Goal: Check status: Check status

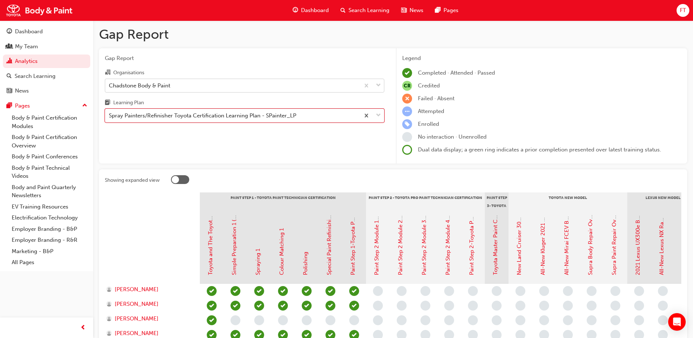
click at [215, 85] on div "Chadstone Body & Paint" at bounding box center [232, 85] width 255 height 13
click at [110, 85] on input "Organisations Chadstone Body & Paint" at bounding box center [109, 85] width 1 height 6
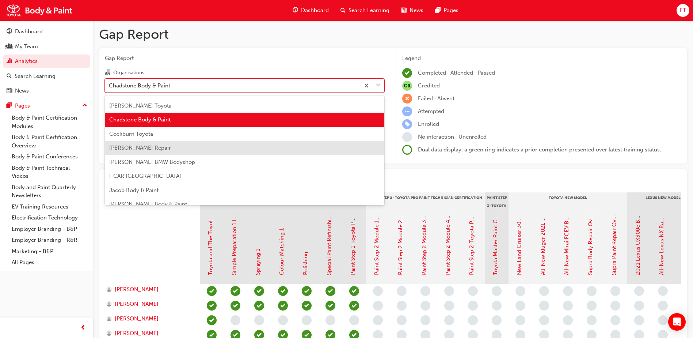
scroll to position [37, 0]
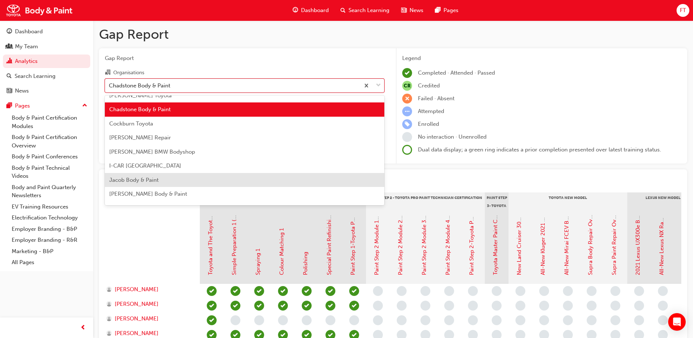
click at [141, 179] on span "Jacob Body & Paint" at bounding box center [133, 180] width 49 height 7
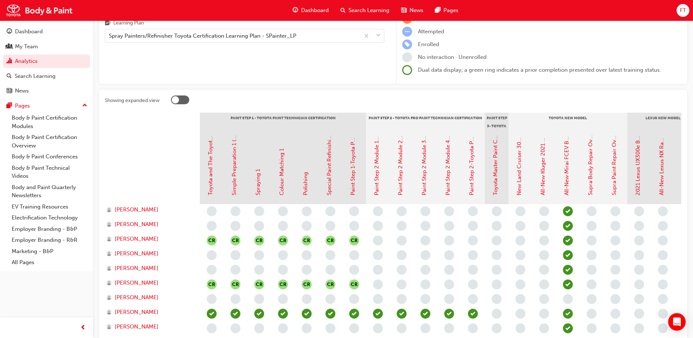
scroll to position [79, 0]
click at [270, 38] on div "Spray Painters/Refinisher Toyota Certification Learning Plan - SPainter_LP" at bounding box center [203, 36] width 188 height 8
click at [110, 38] on input "Learning Plan Spray Painters/Refinisher Toyota Certification Learning Plan - SP…" at bounding box center [109, 36] width 1 height 6
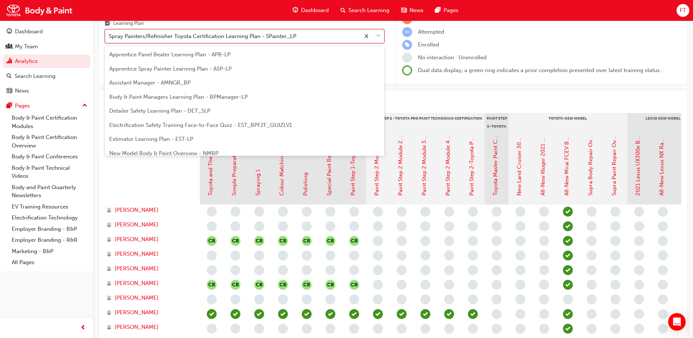
scroll to position [38, 0]
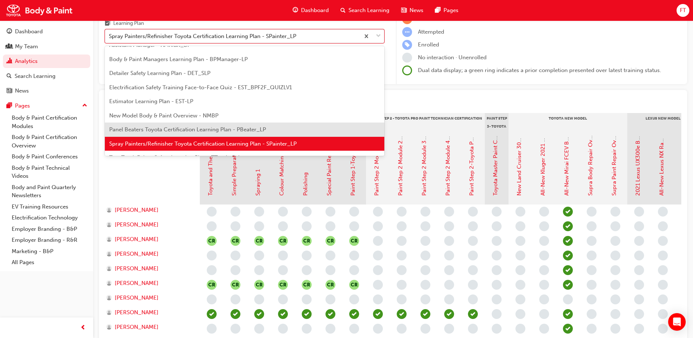
click at [197, 129] on span "Panel Beaters Toyota Certification Learning Plan - PBeater_LP" at bounding box center [187, 129] width 157 height 7
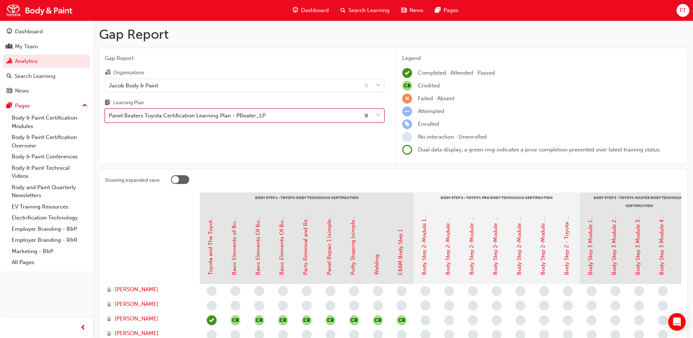
click at [284, 118] on div "Panel Beaters Toyota Certification Learning Plan - PBeater_LP" at bounding box center [232, 115] width 255 height 13
click at [110, 118] on input "Learning Plan option Panel Beaters Toyota Certification Learning Plan - PBeater…" at bounding box center [109, 115] width 1 height 6
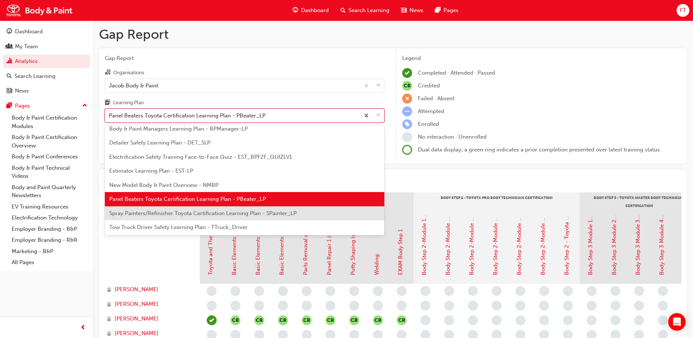
scroll to position [60, 0]
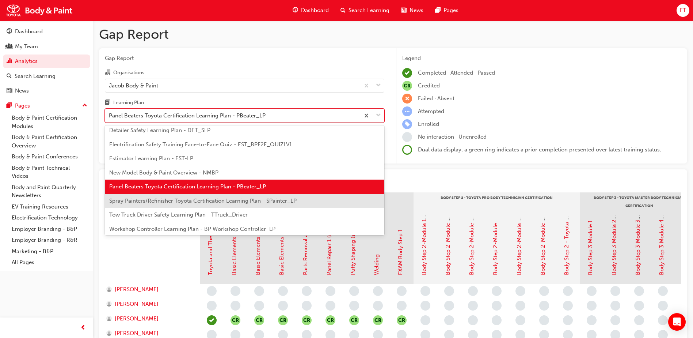
click at [123, 201] on span "Spray Painters/Refinisher Toyota Certification Learning Plan - SPainter_LP" at bounding box center [203, 200] width 188 height 7
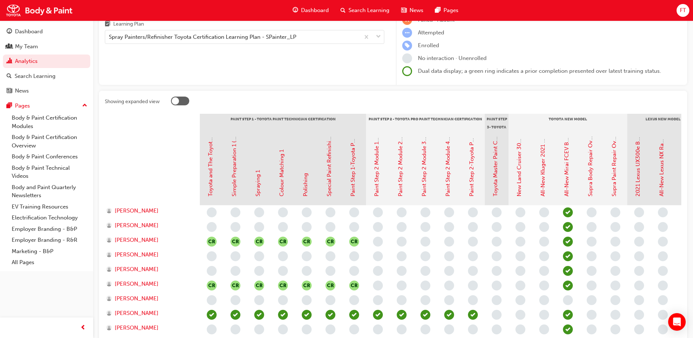
scroll to position [73, 0]
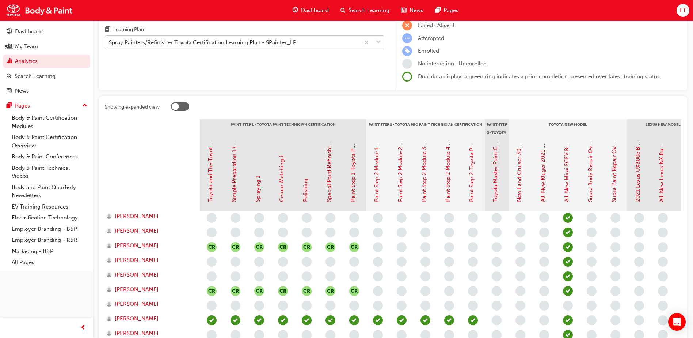
click at [222, 44] on div "Spray Painters/Refinisher Toyota Certification Learning Plan - SPainter_LP" at bounding box center [203, 42] width 188 height 8
click at [110, 44] on input "Learning Plan Spray Painters/Refinisher Toyota Certification Learning Plan - SP…" at bounding box center [109, 42] width 1 height 6
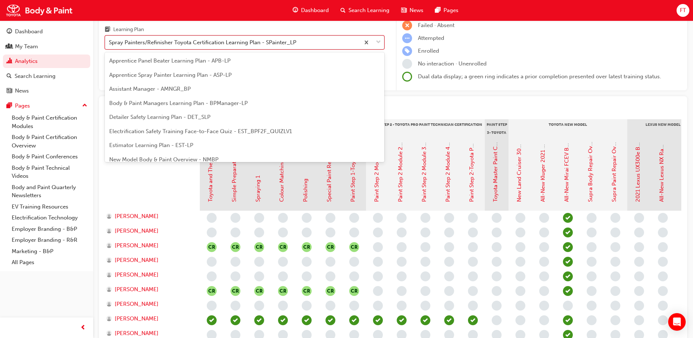
scroll to position [38, 0]
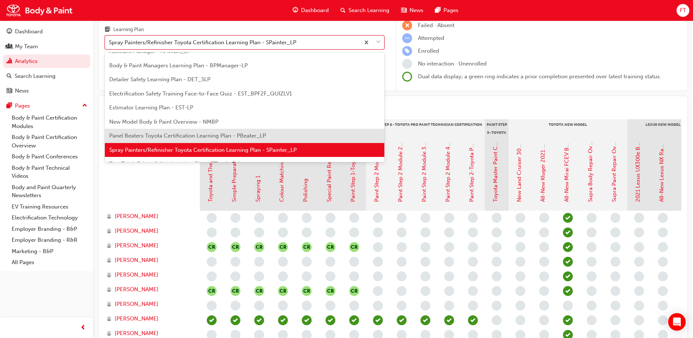
click at [151, 135] on span "Panel Beaters Toyota Certification Learning Plan - PBeater_LP" at bounding box center [187, 135] width 157 height 7
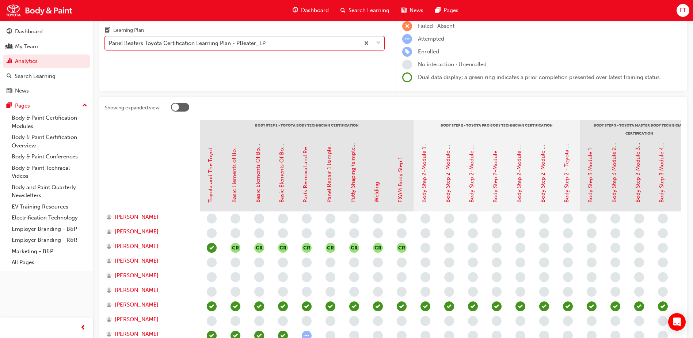
scroll to position [37, 0]
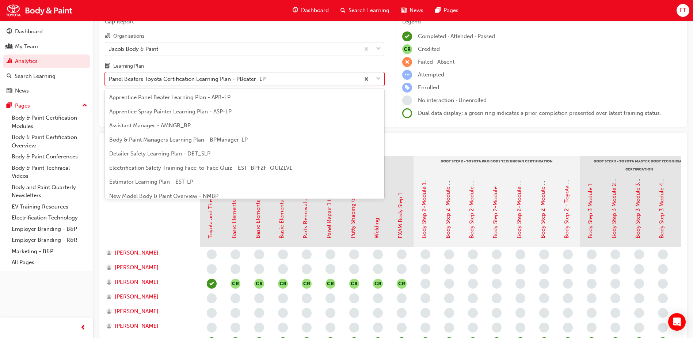
click at [226, 75] on div "Panel Beaters Toyota Certification Learning Plan - PBeater_LP" at bounding box center [187, 79] width 157 height 8
click at [110, 76] on input "Learning Plan option Panel Beaters Toyota Certification Learning Plan - PBeater…" at bounding box center [109, 79] width 1 height 6
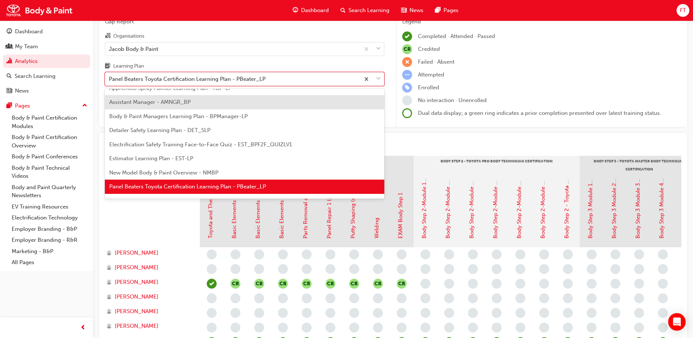
scroll to position [0, 0]
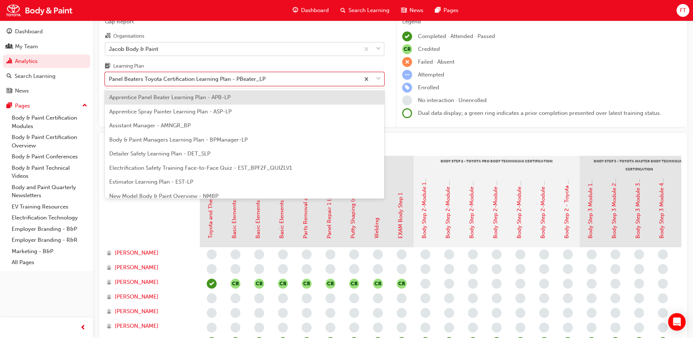
click at [217, 50] on div "Jacob Body & Paint" at bounding box center [232, 48] width 255 height 13
click at [110, 50] on input "Organisations Jacob Body & Paint" at bounding box center [109, 48] width 1 height 6
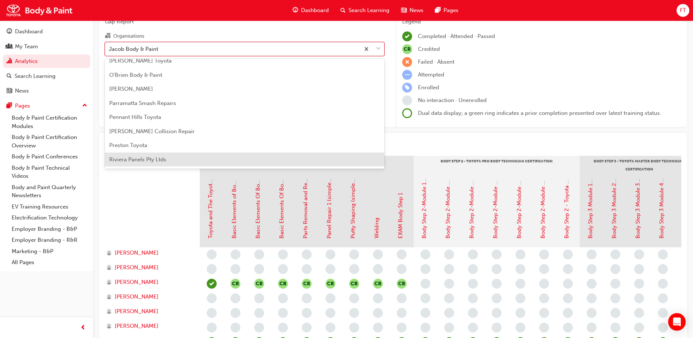
scroll to position [219, 0]
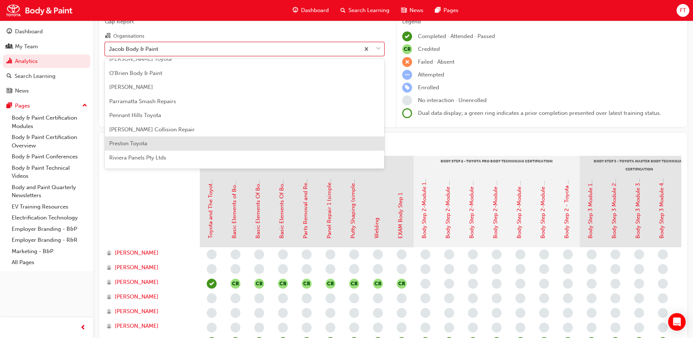
click at [144, 143] on span "Preston Toyota" at bounding box center [128, 143] width 38 height 7
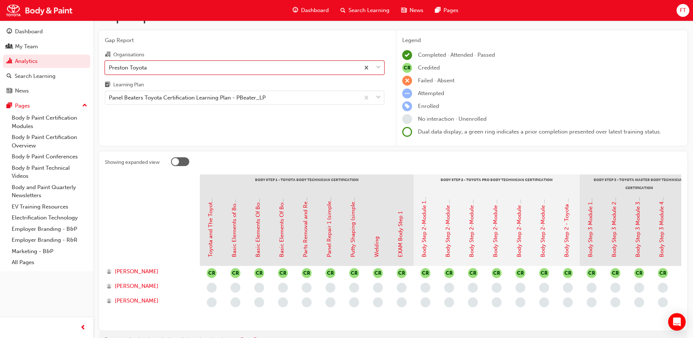
scroll to position [65, 0]
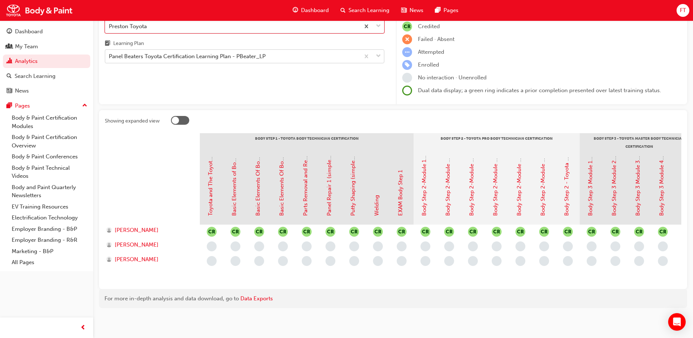
click at [292, 53] on div "Panel Beaters Toyota Certification Learning Plan - PBeater_LP" at bounding box center [232, 56] width 255 height 13
click at [110, 53] on input "Learning Plan Panel Beaters Toyota Certification Learning Plan - PBeater_LP" at bounding box center [109, 56] width 1 height 6
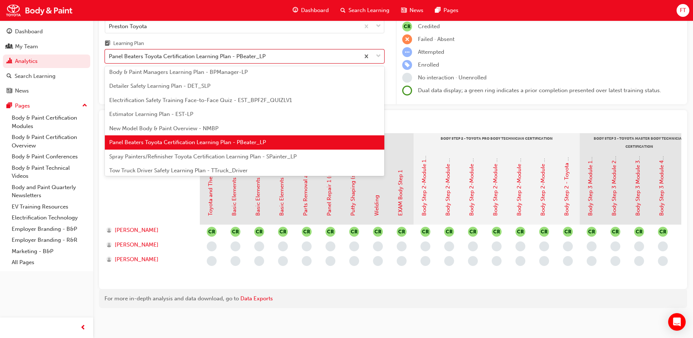
scroll to position [62, 0]
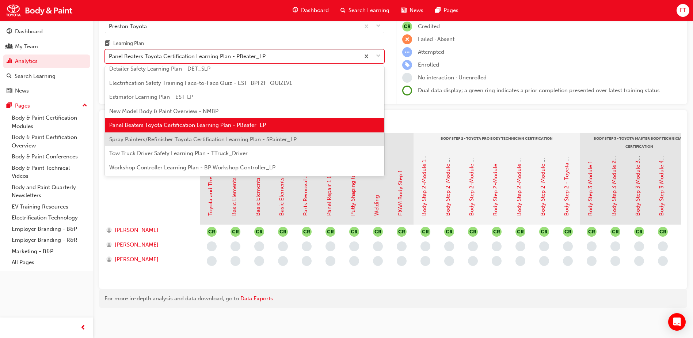
click at [148, 136] on span "Spray Painters/Refinisher Toyota Certification Learning Plan - SPainter_LP" at bounding box center [203, 139] width 188 height 7
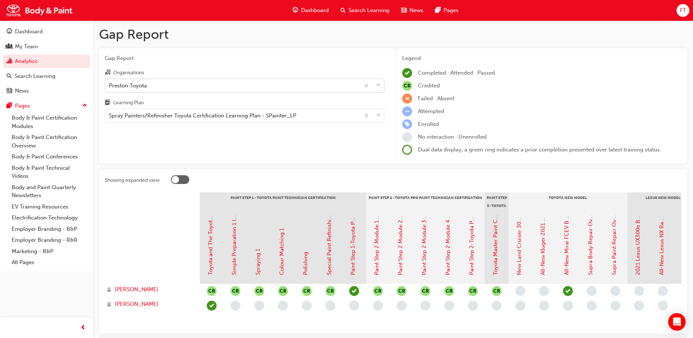
click at [306, 89] on div "Preston Toyota" at bounding box center [232, 85] width 255 height 13
click at [110, 88] on input "Organisations Preston Toyota" at bounding box center [109, 85] width 1 height 6
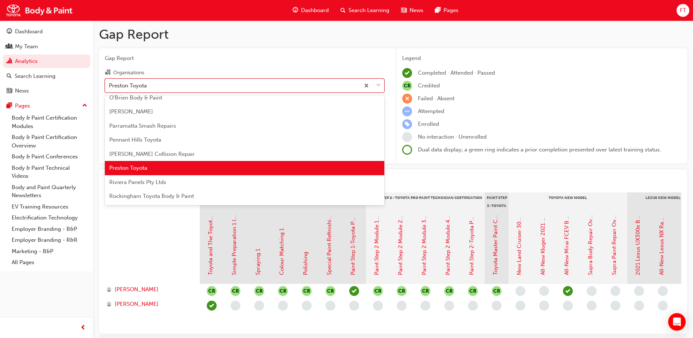
scroll to position [243, 0]
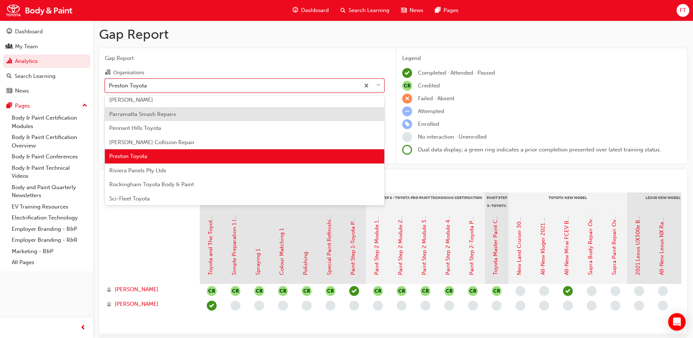
click at [186, 115] on div "Parramatta Smash Repairs" at bounding box center [245, 114] width 280 height 14
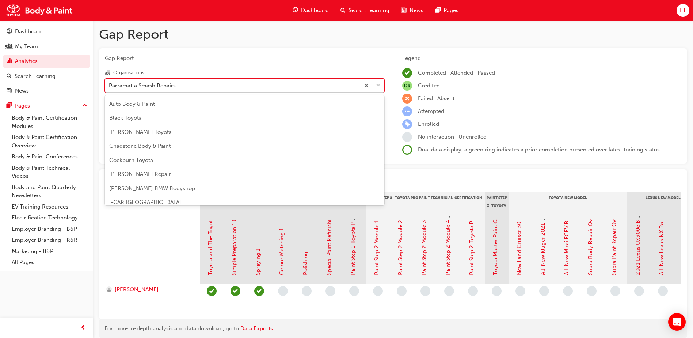
click at [339, 88] on div "Parramatta Smash Repairs" at bounding box center [232, 85] width 255 height 13
click at [110, 88] on input "Organisations option Parramatta Smash Repairs, selected. option Parramatta Smas…" at bounding box center [109, 85] width 1 height 6
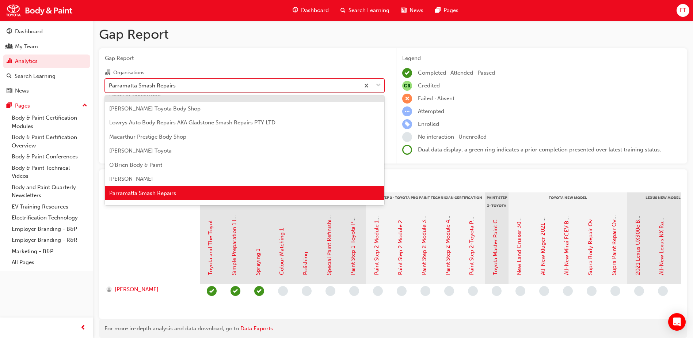
click at [317, 90] on div "Parramatta Smash Repairs" at bounding box center [232, 85] width 255 height 13
click at [110, 88] on input "Organisations option Parramatta Smash Repairs, selected. option Lexus of Chatsw…" at bounding box center [109, 85] width 1 height 6
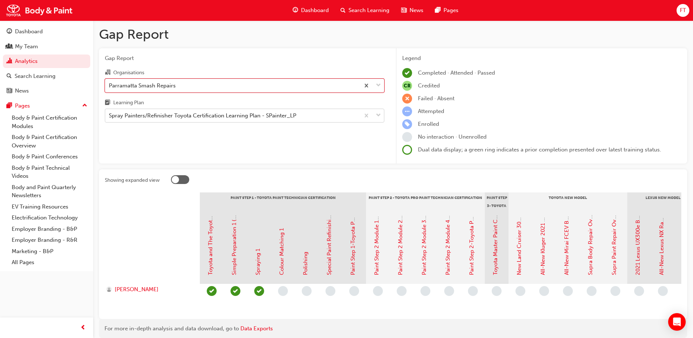
click at [310, 115] on div "Spray Painters/Refinisher Toyota Certification Learning Plan - SPainter_LP" at bounding box center [232, 115] width 255 height 13
click at [110, 115] on input "Learning Plan Spray Painters/Refinisher Toyota Certification Learning Plan - SP…" at bounding box center [109, 115] width 1 height 6
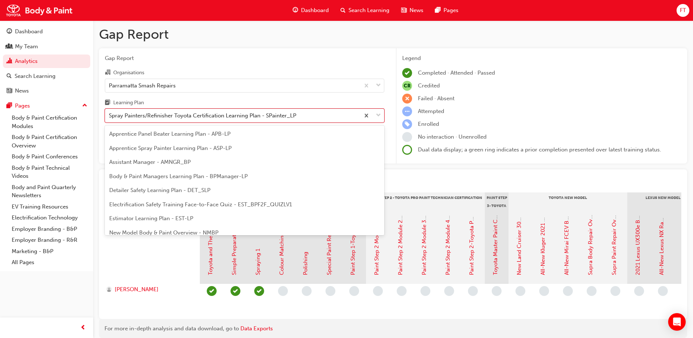
scroll to position [38, 0]
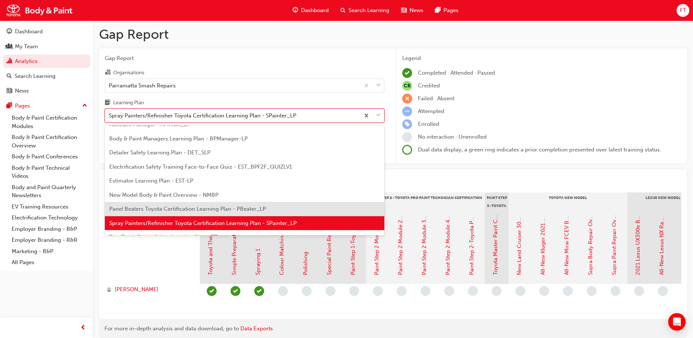
click at [162, 205] on div "Panel Beaters Toyota Certification Learning Plan - PBeater_LP" at bounding box center [245, 209] width 280 height 14
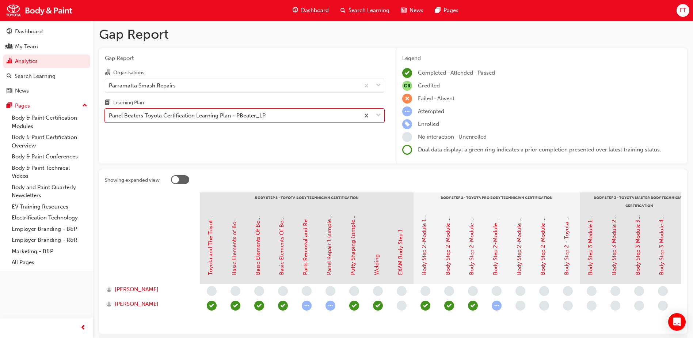
click at [237, 120] on div "Panel Beaters Toyota Certification Learning Plan - PBeater_LP" at bounding box center [232, 115] width 255 height 13
click at [110, 118] on input "Learning Plan option Panel Beaters Toyota Certification Learning Plan - PBeater…" at bounding box center [109, 115] width 1 height 6
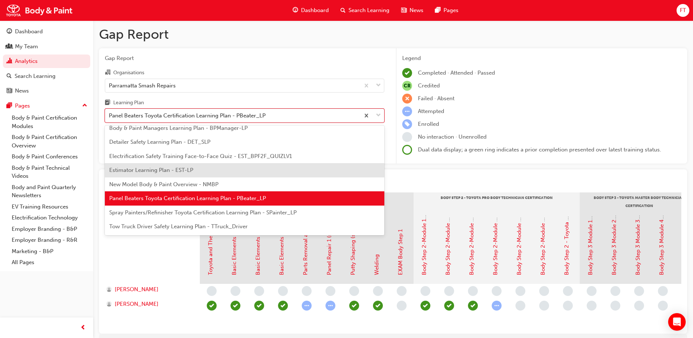
scroll to position [60, 0]
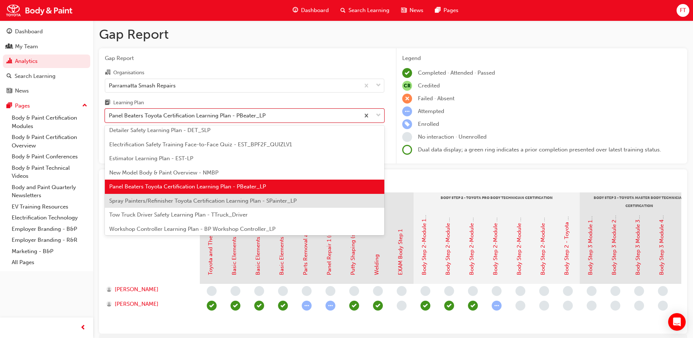
click at [192, 200] on span "Spray Painters/Refinisher Toyota Certification Learning Plan - SPainter_LP" at bounding box center [203, 200] width 188 height 7
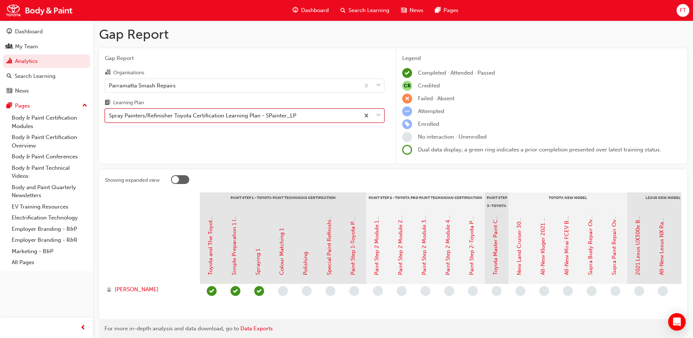
click at [262, 118] on div "Spray Painters/Refinisher Toyota Certification Learning Plan - SPainter_LP" at bounding box center [203, 115] width 188 height 8
click at [110, 118] on input "Learning Plan option Spray Painters/Refinisher Toyota Certification Learning Pl…" at bounding box center [109, 115] width 1 height 6
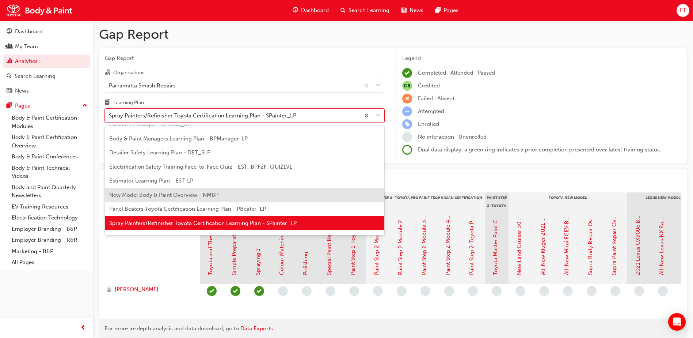
scroll to position [62, 0]
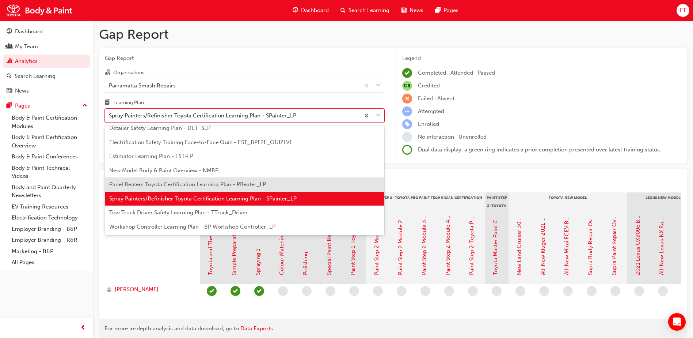
click at [164, 183] on span "Panel Beaters Toyota Certification Learning Plan - PBeater_LP" at bounding box center [187, 184] width 157 height 7
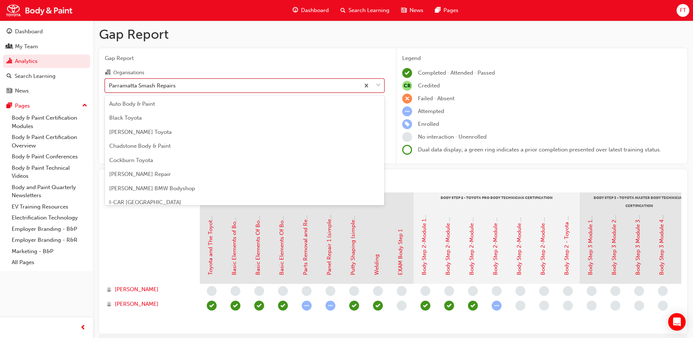
click at [281, 89] on div "Parramatta Smash Repairs" at bounding box center [232, 85] width 255 height 13
click at [110, 88] on input "Organisations option Parramatta Smash Repairs, selected. option Parramatta Smas…" at bounding box center [109, 85] width 1 height 6
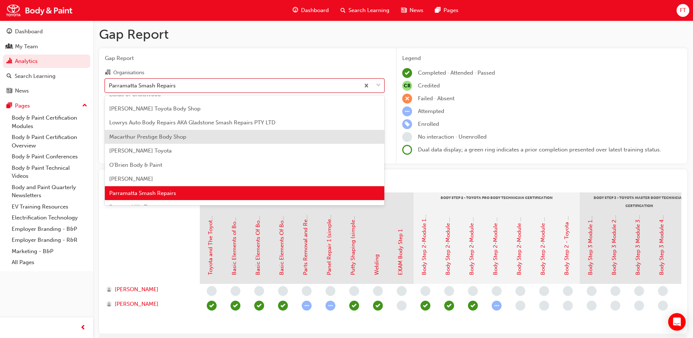
click at [200, 133] on div "Macarthur Prestige Body Shop" at bounding box center [245, 137] width 280 height 14
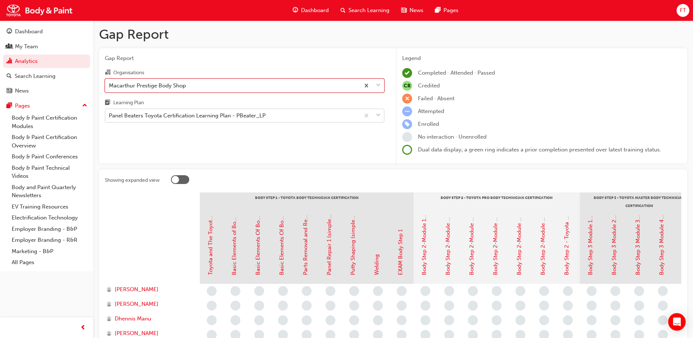
click at [295, 115] on div "Panel Beaters Toyota Certification Learning Plan - PBeater_LP" at bounding box center [232, 115] width 255 height 13
click at [110, 115] on input "Learning Plan Panel Beaters Toyota Certification Learning Plan - PBeater_LP" at bounding box center [109, 115] width 1 height 6
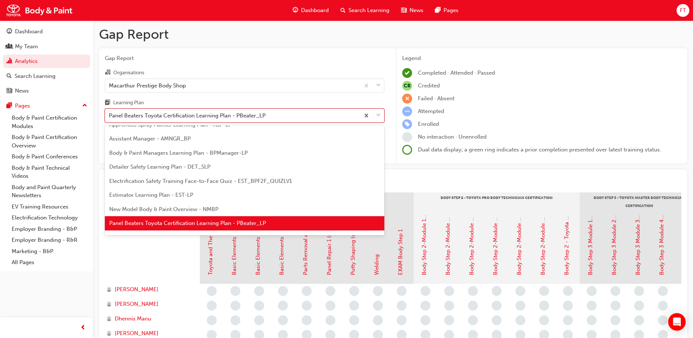
scroll to position [62, 0]
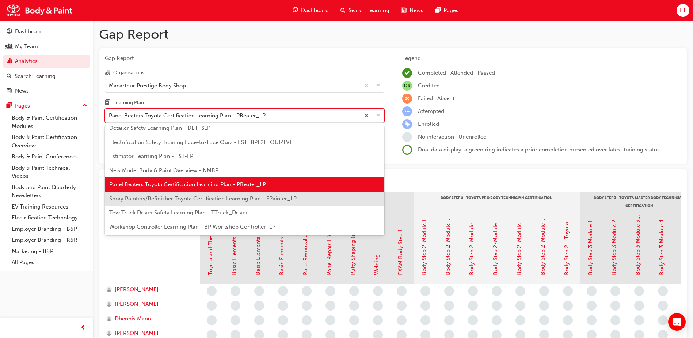
click at [132, 198] on span "Spray Painters/Refinisher Toyota Certification Learning Plan - SPainter_LP" at bounding box center [203, 198] width 188 height 7
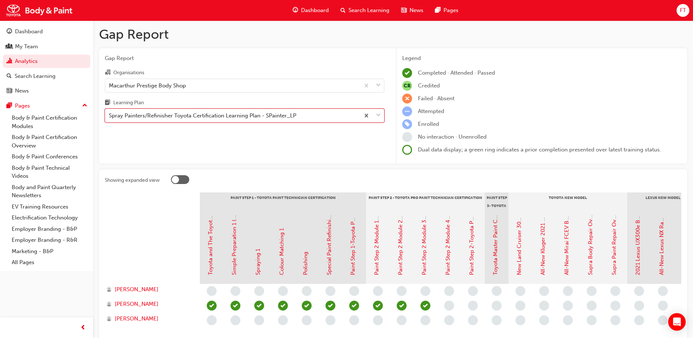
scroll to position [37, 0]
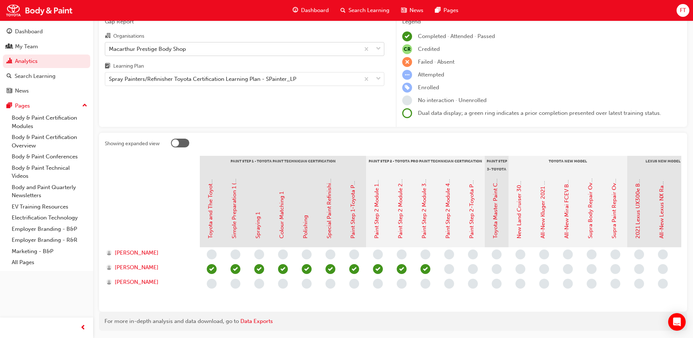
click at [290, 52] on div "Macarthur Prestige Body Shop" at bounding box center [232, 48] width 255 height 13
click at [110, 52] on input "Organisations Macarthur Prestige Body Shop" at bounding box center [109, 48] width 1 height 6
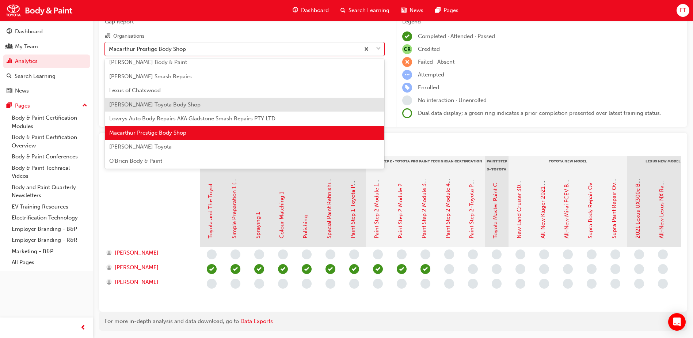
scroll to position [144, 0]
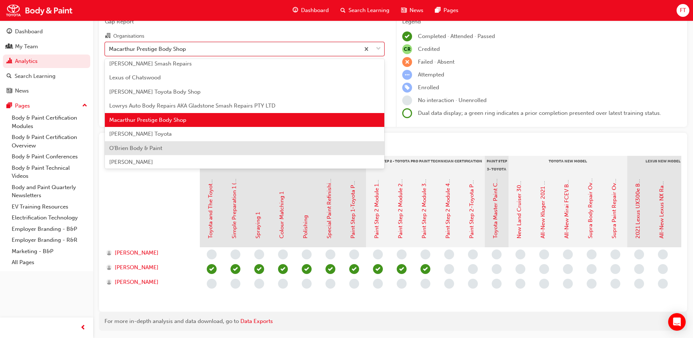
click at [159, 147] on span "O'Brien Body & Paint" at bounding box center [135, 148] width 53 height 7
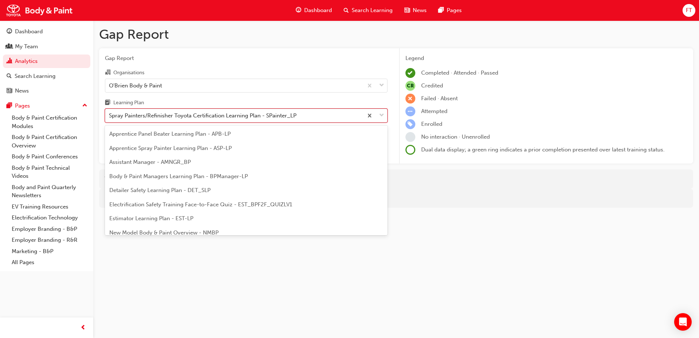
click at [337, 112] on div "Spray Painters/Refinisher Toyota Certification Learning Plan - SPainter_LP" at bounding box center [234, 115] width 258 height 13
click at [110, 112] on input "Learning Plan option Spray Painters/Refinisher Toyota Certification Learning Pl…" at bounding box center [109, 115] width 1 height 6
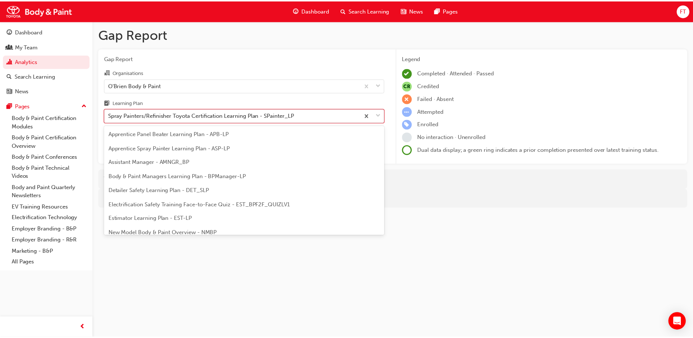
scroll to position [38, 0]
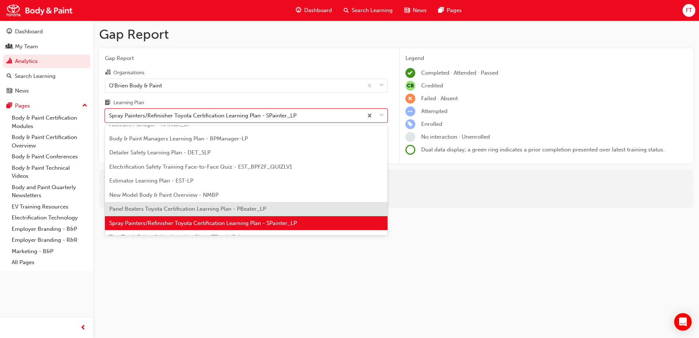
click at [156, 205] on span "Panel Beaters Toyota Certification Learning Plan - PBeater_LP" at bounding box center [187, 208] width 157 height 7
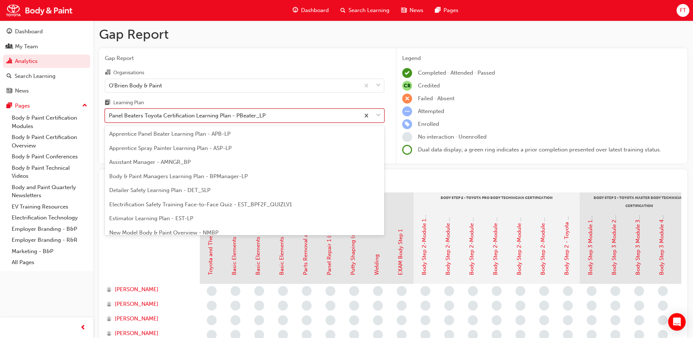
click at [327, 118] on div "Panel Beaters Toyota Certification Learning Plan - PBeater_LP" at bounding box center [232, 115] width 255 height 13
click at [110, 118] on input "Learning Plan option Panel Beaters Toyota Certification Learning Plan - PBeater…" at bounding box center [109, 115] width 1 height 6
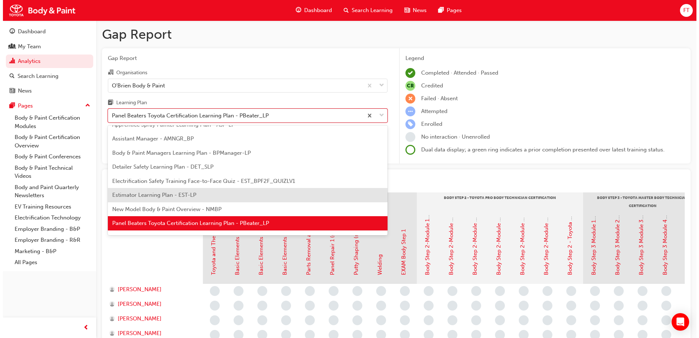
scroll to position [62, 0]
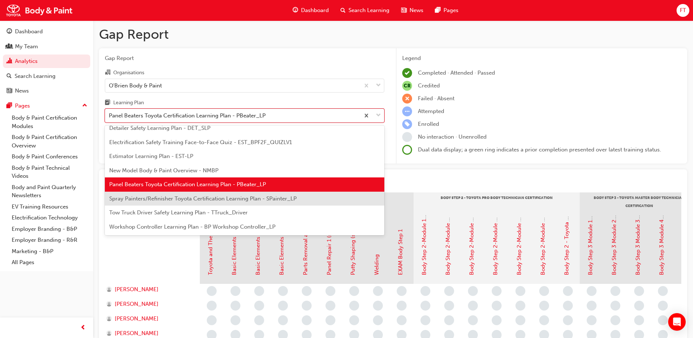
click at [165, 200] on span "Spray Painters/Refinisher Toyota Certification Learning Plan - SPainter_LP" at bounding box center [203, 198] width 188 height 7
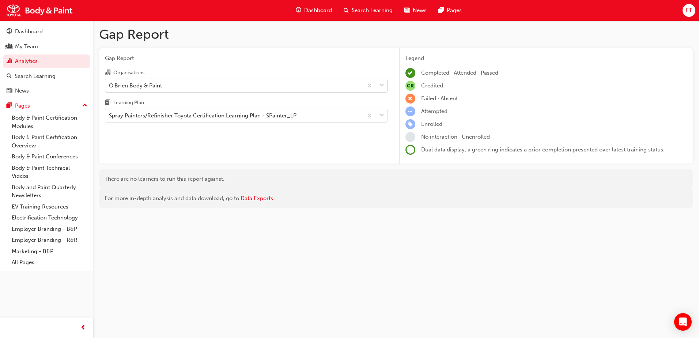
click at [201, 84] on div "O'Brien Body & Paint" at bounding box center [234, 85] width 258 height 13
click at [110, 84] on input "Organisations O'Brien Body & Paint" at bounding box center [109, 85] width 1 height 6
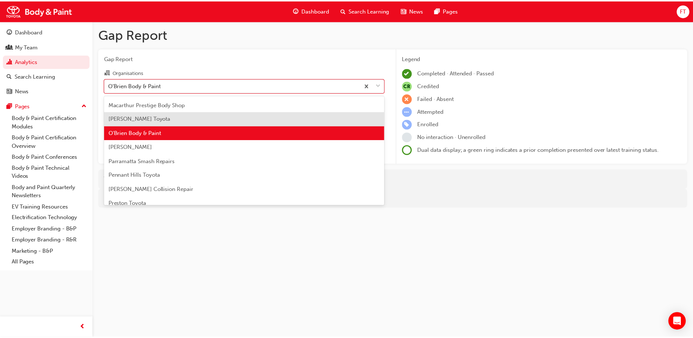
scroll to position [209, 0]
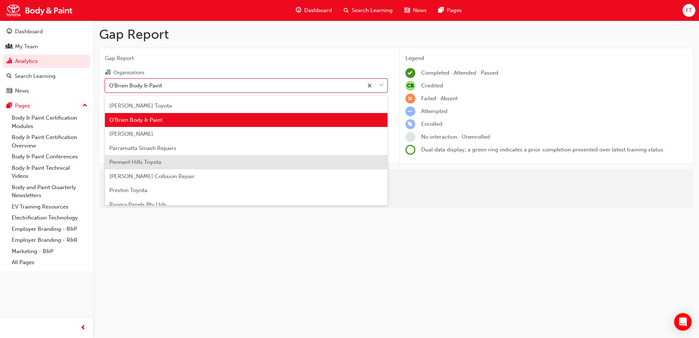
click at [161, 159] on span "Pennant Hills Toyota" at bounding box center [135, 162] width 52 height 7
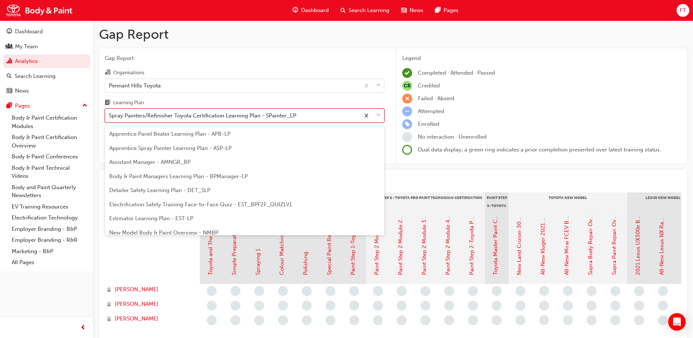
click at [321, 118] on div "Spray Painters/Refinisher Toyota Certification Learning Plan - SPainter_LP" at bounding box center [232, 115] width 255 height 13
click at [110, 118] on input "Learning Plan option Spray Painters/Refinisher Toyota Certification Learning Pl…" at bounding box center [109, 115] width 1 height 6
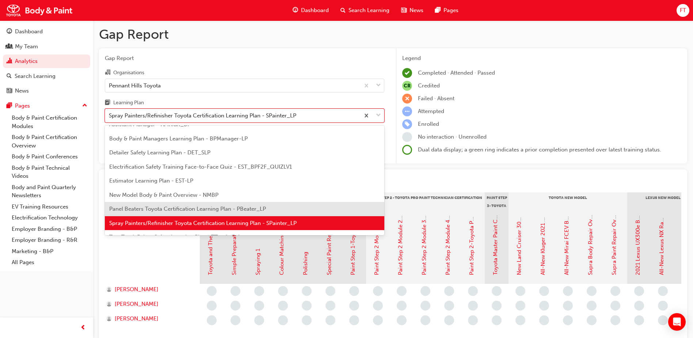
click at [196, 206] on span "Panel Beaters Toyota Certification Learning Plan - PBeater_LP" at bounding box center [187, 208] width 157 height 7
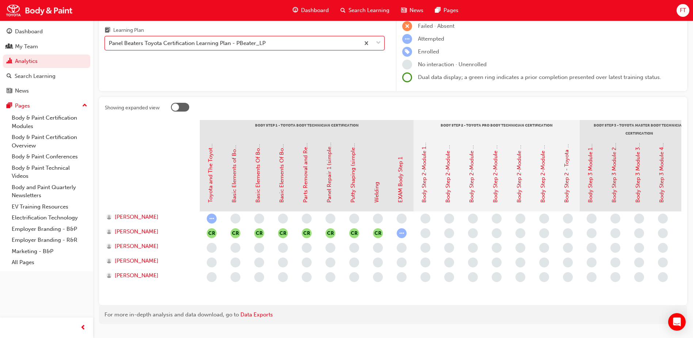
scroll to position [73, 0]
click at [252, 39] on div "Panel Beaters Toyota Certification Learning Plan - PBeater_LP" at bounding box center [187, 42] width 157 height 8
click at [110, 39] on input "Learning Plan Panel Beaters Toyota Certification Learning Plan - PBeater_LP" at bounding box center [109, 42] width 1 height 6
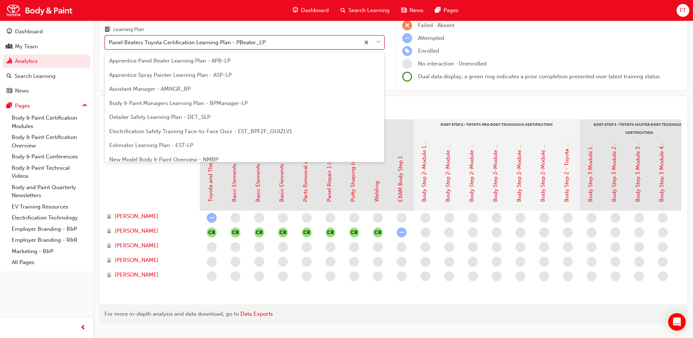
scroll to position [23, 0]
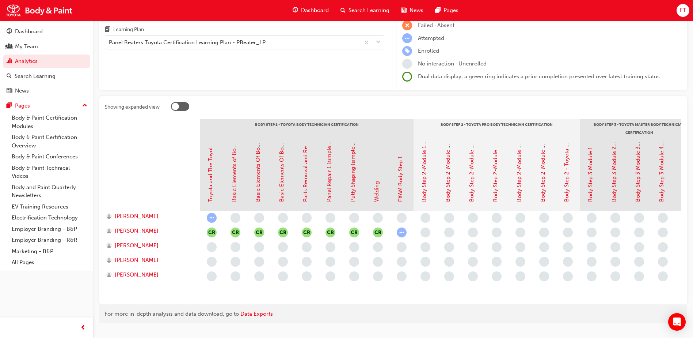
click at [276, 27] on div "Learning Plan" at bounding box center [245, 30] width 280 height 11
click at [110, 39] on input "Learning Plan Panel Beaters Toyota Certification Learning Plan - PBeater_LP" at bounding box center [109, 42] width 1 height 6
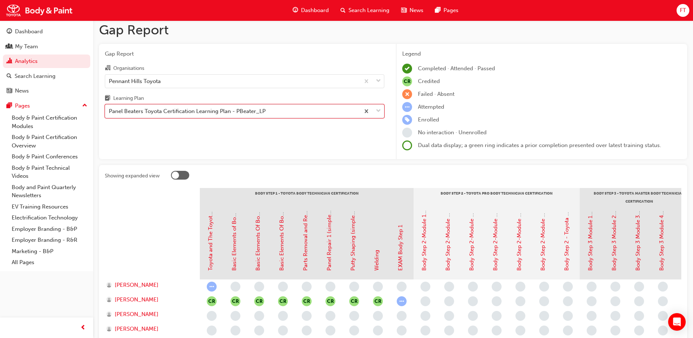
scroll to position [0, 0]
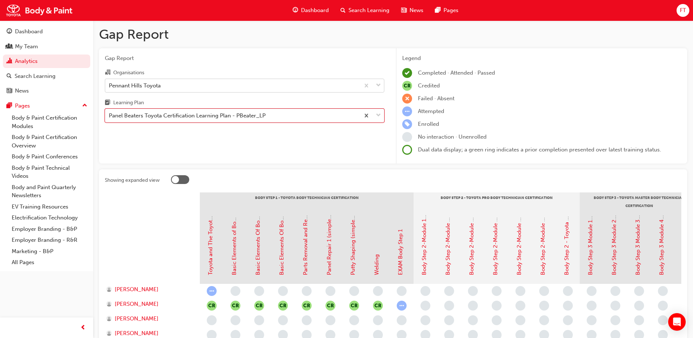
click at [218, 84] on div "Pennant Hills Toyota" at bounding box center [232, 85] width 255 height 13
click at [110, 84] on input "Organisations Pennant Hills Toyota" at bounding box center [109, 85] width 1 height 6
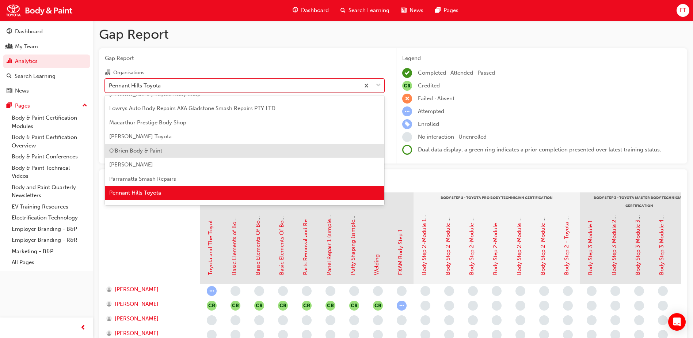
scroll to position [215, 0]
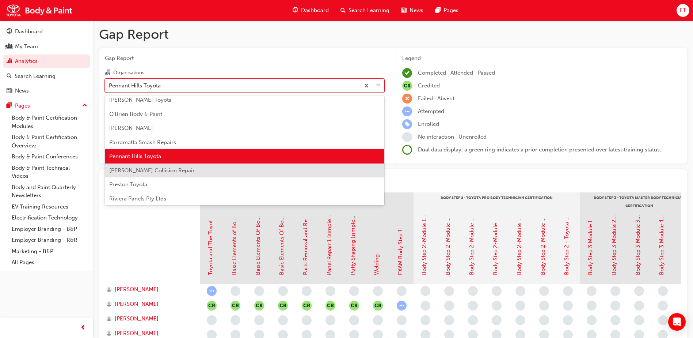
click at [177, 167] on span "[PERSON_NAME] Collision Repair" at bounding box center [152, 170] width 86 height 7
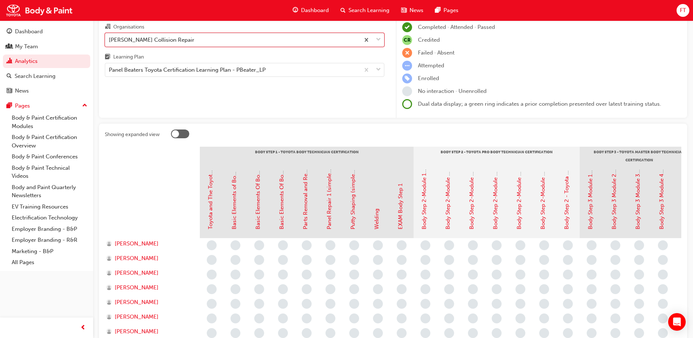
scroll to position [37, 0]
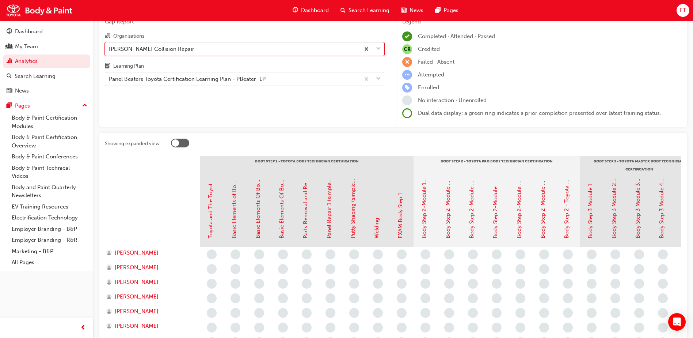
click at [293, 55] on div "[PERSON_NAME] Collision Repair" at bounding box center [232, 48] width 255 height 13
click at [110, 52] on input "Organisations option [PERSON_NAME] Collision Repair, selected. 0 results availa…" at bounding box center [109, 48] width 1 height 6
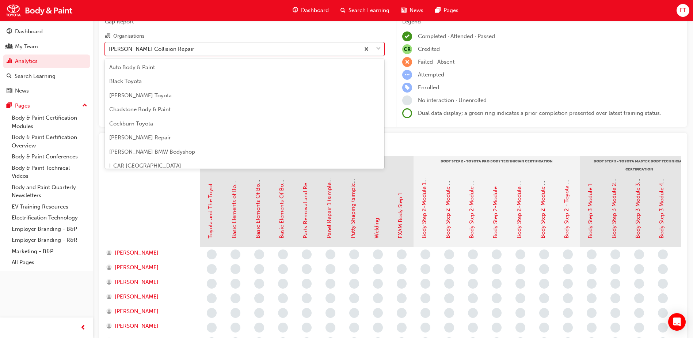
scroll to position [192, 0]
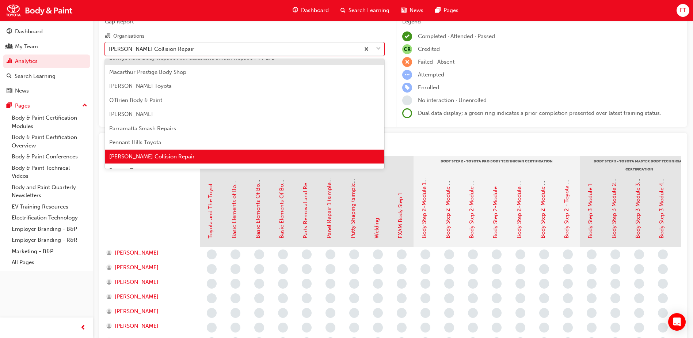
click at [261, 52] on div "[PERSON_NAME] Collision Repair" at bounding box center [232, 48] width 255 height 13
click at [110, 52] on input "Organisations option [PERSON_NAME] Collision Repair, selected. option Lowrys Au…" at bounding box center [109, 48] width 1 height 6
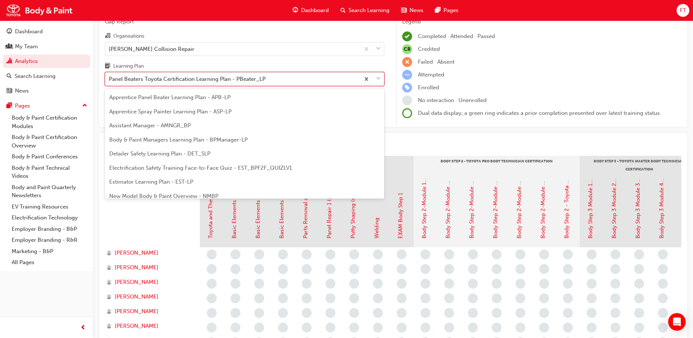
click at [244, 80] on div "Panel Beaters Toyota Certification Learning Plan - PBeater_LP" at bounding box center [187, 79] width 157 height 8
click at [110, 80] on input "Learning Plan option Panel Beaters Toyota Certification Learning Plan - PBeater…" at bounding box center [109, 79] width 1 height 6
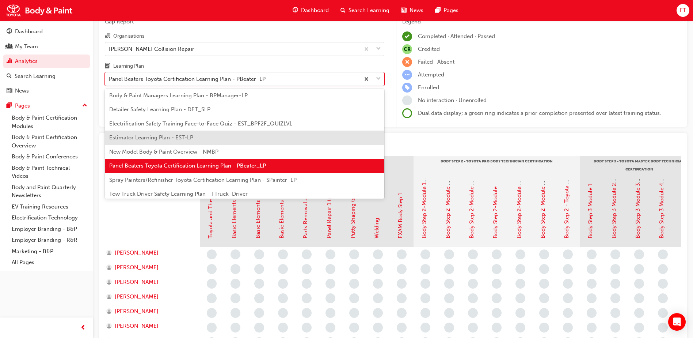
scroll to position [60, 0]
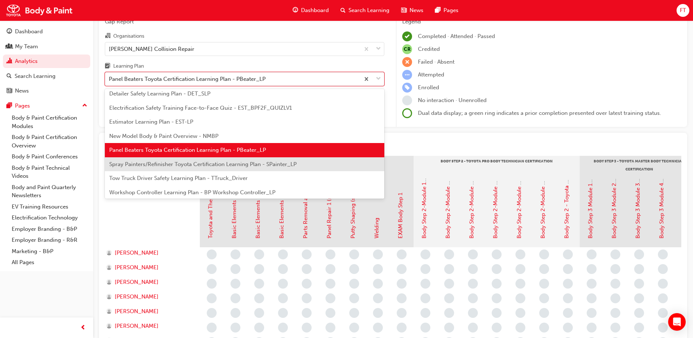
click at [170, 161] on span "Spray Painters/Refinisher Toyota Certification Learning Plan - SPainter_LP" at bounding box center [203, 164] width 188 height 7
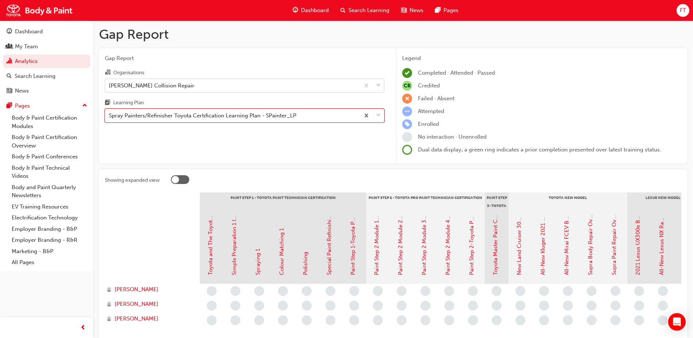
click at [276, 85] on div "[PERSON_NAME] Collision Repair" at bounding box center [232, 85] width 255 height 13
click at [110, 85] on input "Organisations [PERSON_NAME] Collision Repair" at bounding box center [109, 85] width 1 height 6
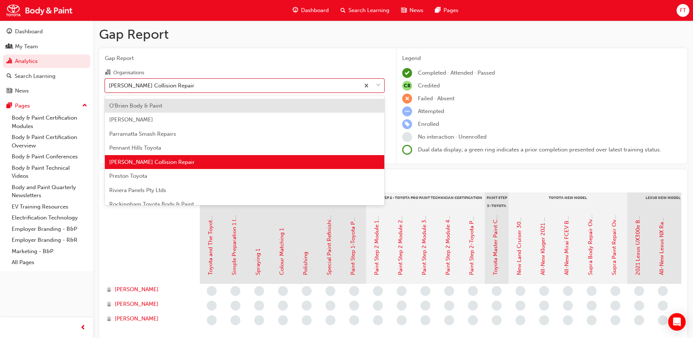
scroll to position [265, 0]
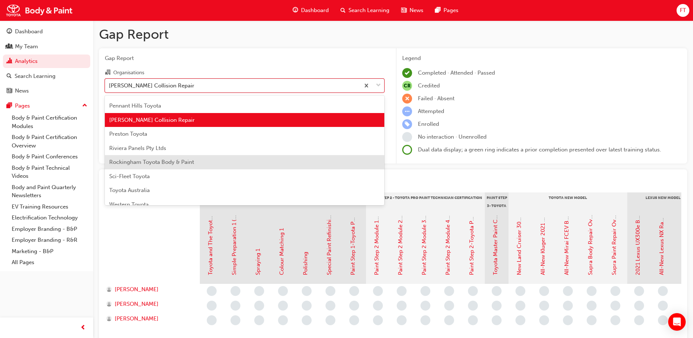
click at [150, 164] on span "Rockingham Toyota Body & Paint" at bounding box center [151, 162] width 85 height 7
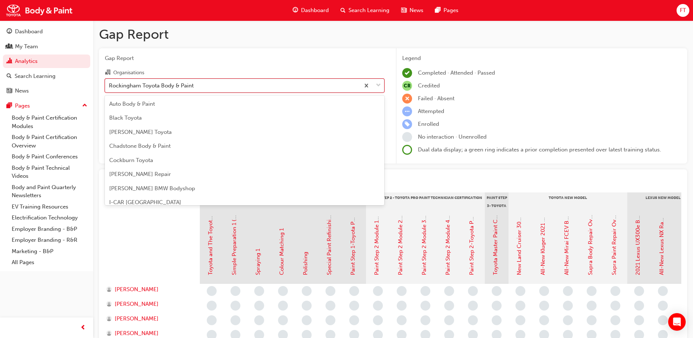
click at [219, 87] on div "Rockingham Toyota Body & Paint" at bounding box center [232, 85] width 255 height 13
click at [110, 87] on input "Organisations option Rockingham Toyota Body & Paint, selected. option Rockingha…" at bounding box center [109, 85] width 1 height 6
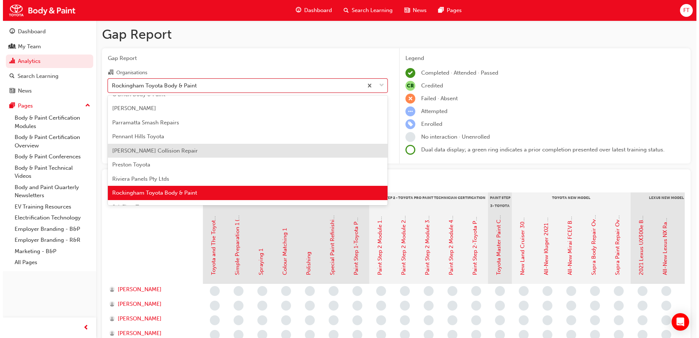
scroll to position [273, 0]
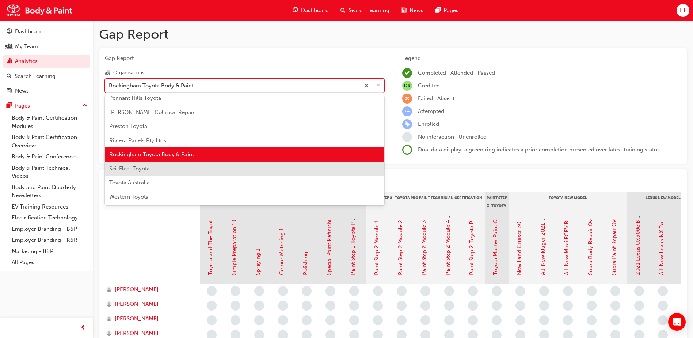
click at [151, 167] on div "Sci-Fleet Toyota" at bounding box center [245, 169] width 280 height 14
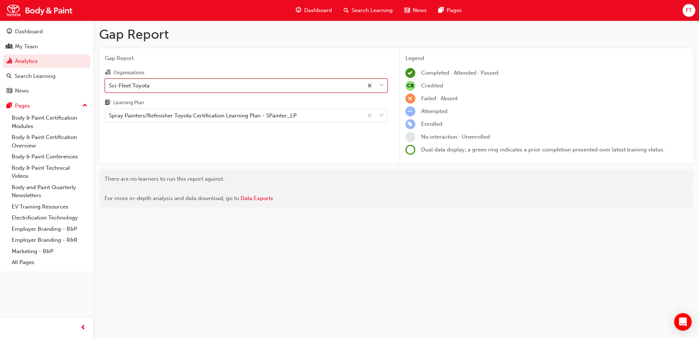
click at [238, 86] on div "Sci-Fleet Toyota" at bounding box center [234, 85] width 258 height 13
click at [110, 86] on input "Organisations option Sci-Fleet Toyota, selected. 0 results available. Select is…" at bounding box center [109, 85] width 1 height 6
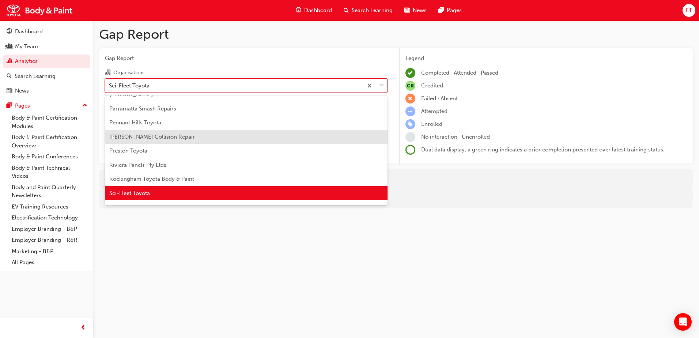
scroll to position [273, 0]
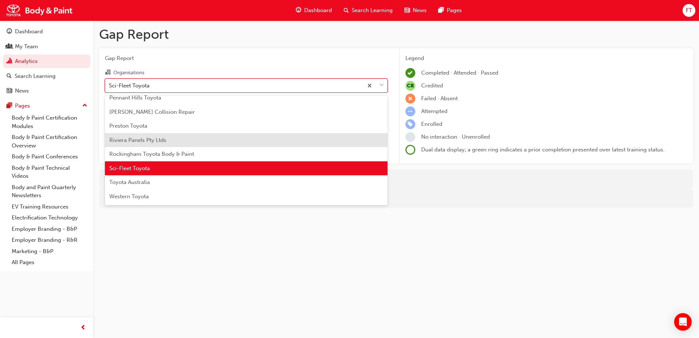
click at [157, 144] on div "Riviera Panels Pty Ltds" at bounding box center [246, 140] width 283 height 14
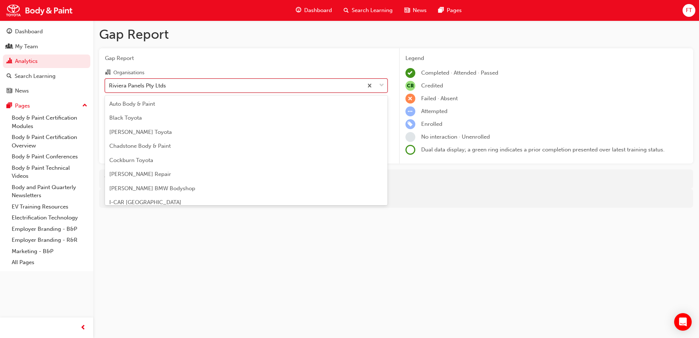
click at [211, 88] on div "Riviera Panels Pty Ltds" at bounding box center [234, 85] width 258 height 13
click at [110, 88] on input "Organisations option Riviera Panels Pty Ltds, selected. option Riviera Panels P…" at bounding box center [109, 85] width 1 height 6
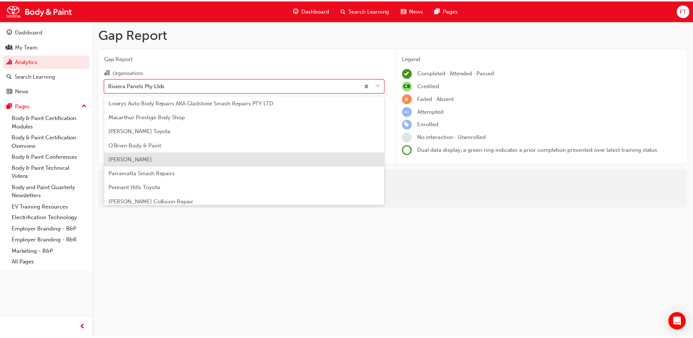
scroll to position [147, 0]
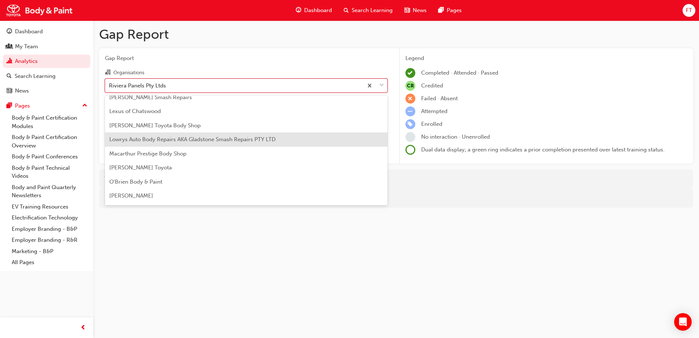
click at [178, 140] on span "Lowrys Auto Body Repairs AKA Gladstone Smash Repairs PTY LTD" at bounding box center [192, 139] width 166 height 7
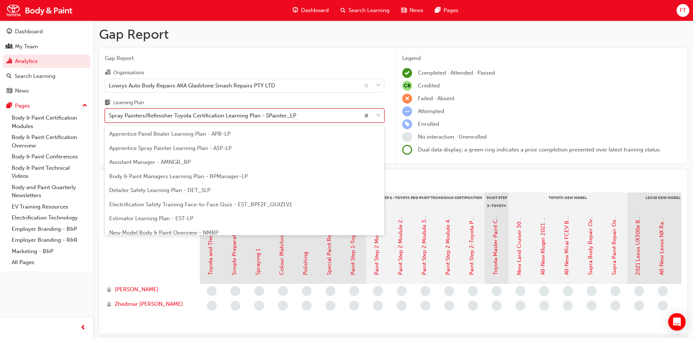
click at [272, 113] on div "Spray Painters/Refinisher Toyota Certification Learning Plan - SPainter_LP" at bounding box center [203, 115] width 188 height 8
click at [110, 113] on input "Learning Plan option Spray Painters/Refinisher Toyota Certification Learning Pl…" at bounding box center [109, 115] width 1 height 6
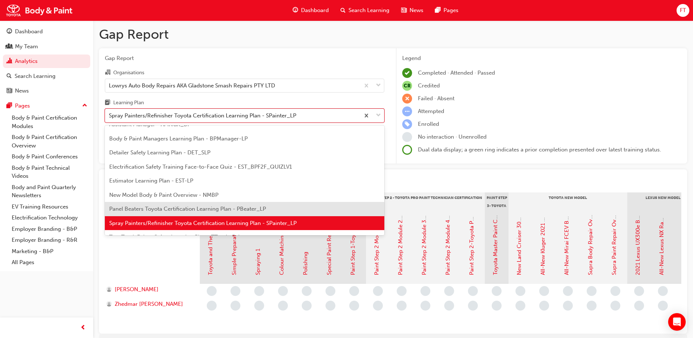
click at [172, 208] on span "Panel Beaters Toyota Certification Learning Plan - PBeater_LP" at bounding box center [187, 208] width 157 height 7
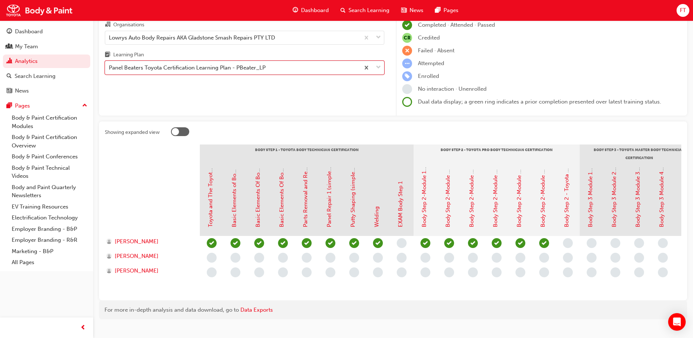
scroll to position [65, 0]
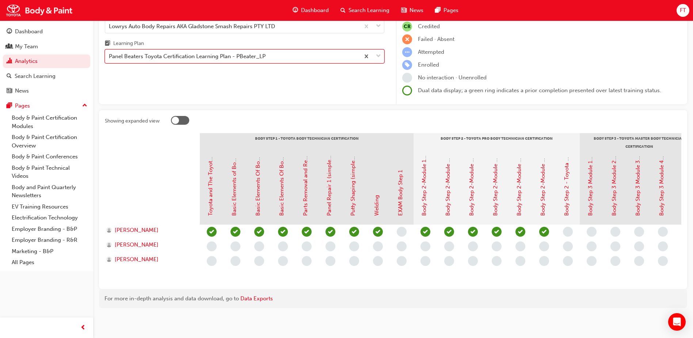
click at [262, 52] on div "Panel Beaters Toyota Certification Learning Plan - PBeater_LP" at bounding box center [187, 56] width 157 height 8
click at [110, 53] on input "Learning Plan option Panel Beaters Toyota Certification Learning Plan - PBeater…" at bounding box center [109, 56] width 1 height 6
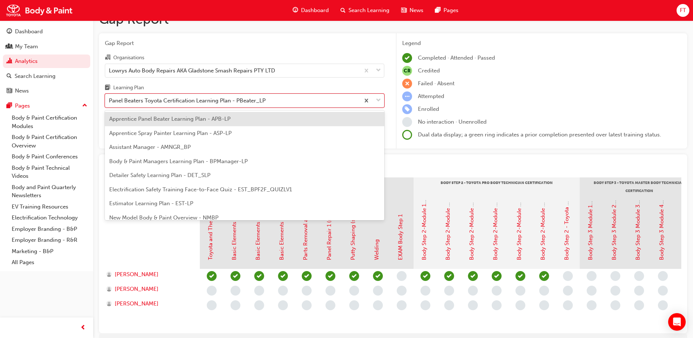
scroll to position [0, 0]
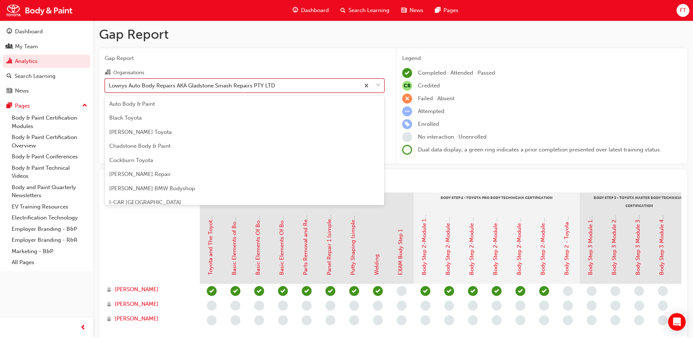
click at [255, 82] on div "Lowrys Auto Body Repairs AKA Gladstone Smash Repairs PTY LTD" at bounding box center [192, 85] width 166 height 8
click at [110, 82] on input "Organisations option Lowrys Auto Body Repairs AKA Gladstone Smash Repairs PTY L…" at bounding box center [109, 85] width 1 height 6
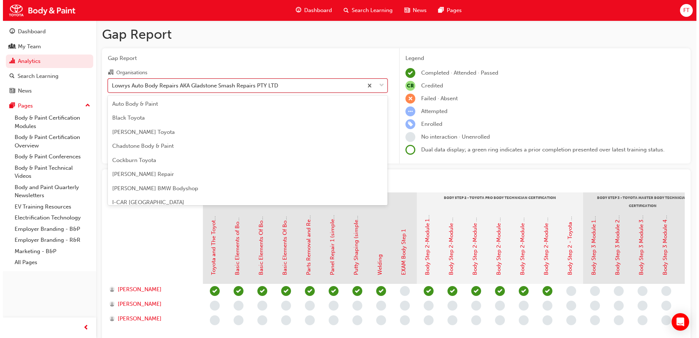
scroll to position [94, 0]
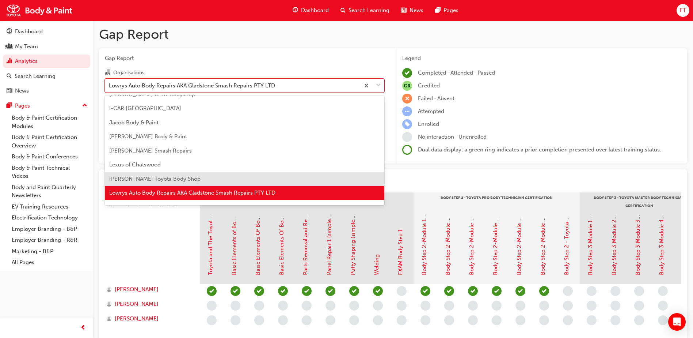
click at [162, 179] on span "[PERSON_NAME] Toyota Body Shop" at bounding box center [154, 178] width 91 height 7
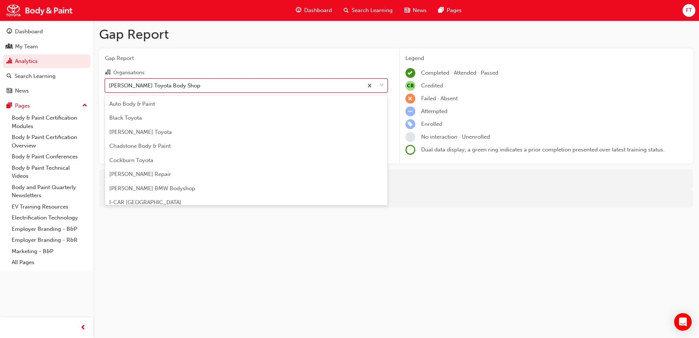
click at [247, 83] on div "[PERSON_NAME] Toyota Body Shop" at bounding box center [234, 85] width 258 height 13
click at [110, 83] on input "Organisations option [PERSON_NAME] Toyota Body Shop, selected. option [PERSON_N…" at bounding box center [109, 85] width 1 height 6
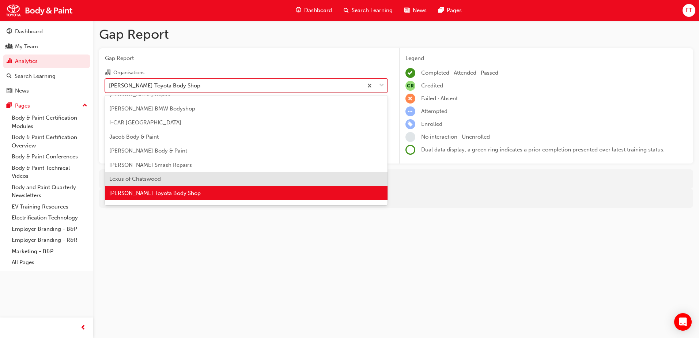
click at [156, 178] on span "Lexus of Chatswood" at bounding box center [135, 178] width 52 height 7
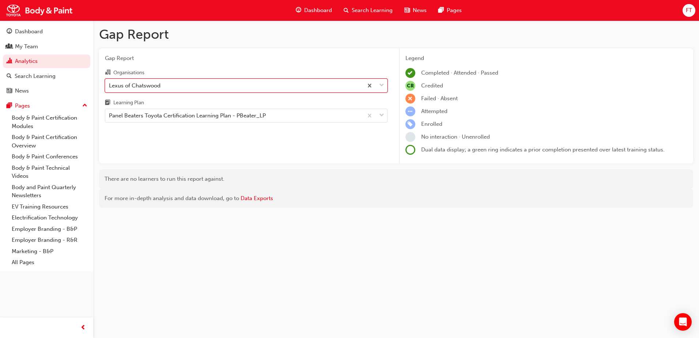
click at [245, 88] on div "Lexus of Chatswood" at bounding box center [234, 85] width 258 height 13
click at [110, 88] on input "Organisations option Lexus of Chatswood, selected. 0 results available. Select …" at bounding box center [109, 85] width 1 height 6
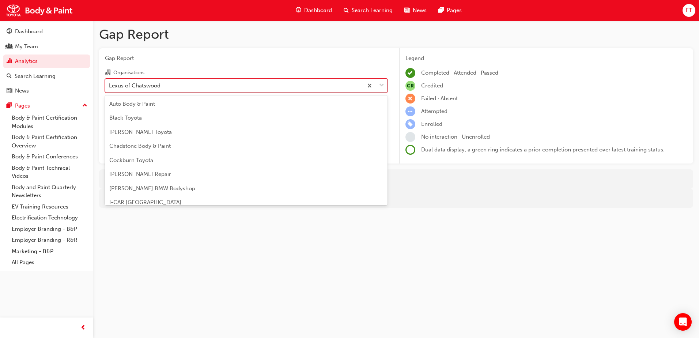
scroll to position [66, 0]
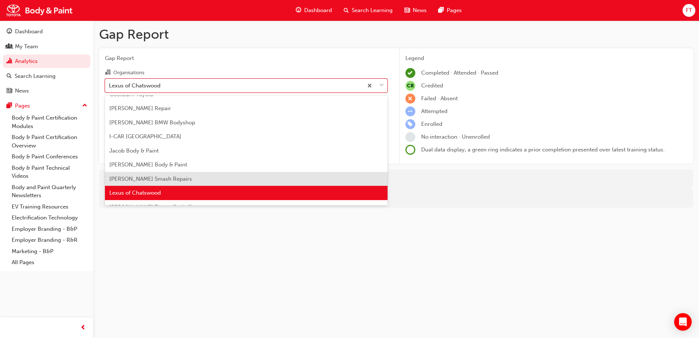
click at [156, 175] on div "[PERSON_NAME] Smash Repairs" at bounding box center [246, 179] width 283 height 14
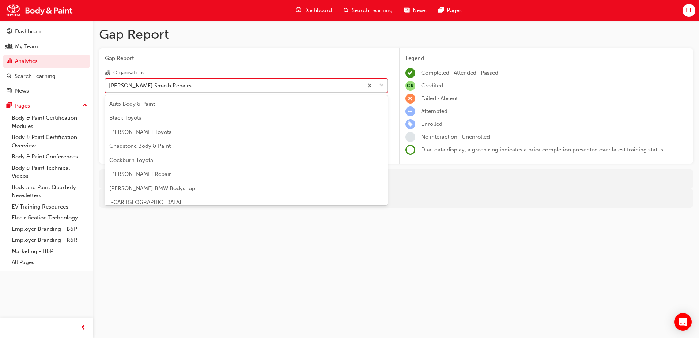
click at [274, 83] on div "[PERSON_NAME] Smash Repairs" at bounding box center [234, 85] width 258 height 13
click at [110, 83] on input "Organisations option [PERSON_NAME] Smash Repairs, selected. option [PERSON_NAME…" at bounding box center [109, 85] width 1 height 6
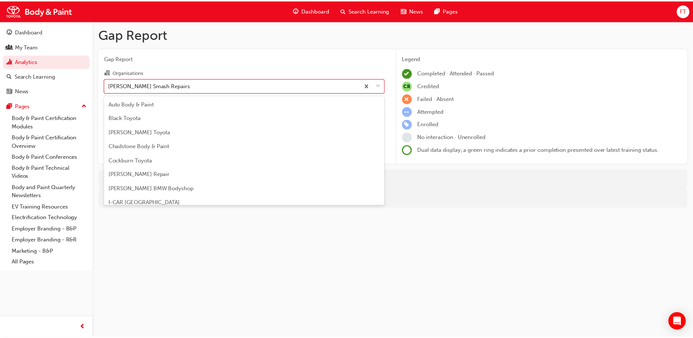
scroll to position [52, 0]
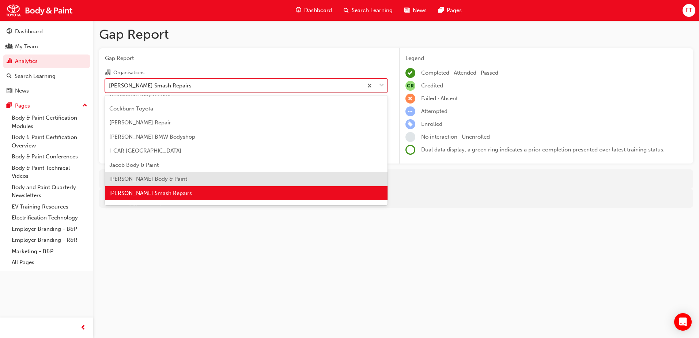
click at [170, 177] on div "[PERSON_NAME] Body & Paint" at bounding box center [246, 179] width 283 height 14
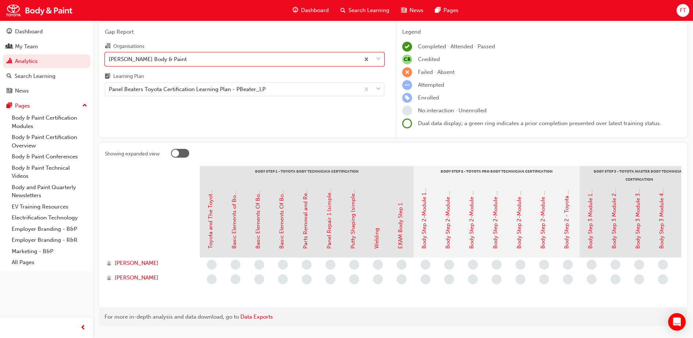
scroll to position [14, 0]
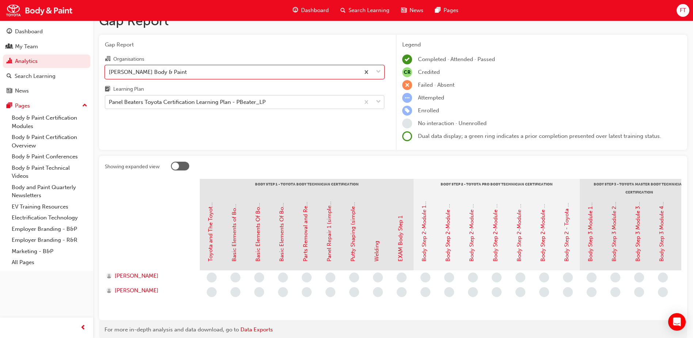
click at [262, 105] on div "Panel Beaters Toyota Certification Learning Plan - PBeater_LP" at bounding box center [187, 102] width 157 height 8
click at [110, 105] on input "Learning Plan Panel Beaters Toyota Certification Learning Plan - PBeater_LP" at bounding box center [109, 102] width 1 height 6
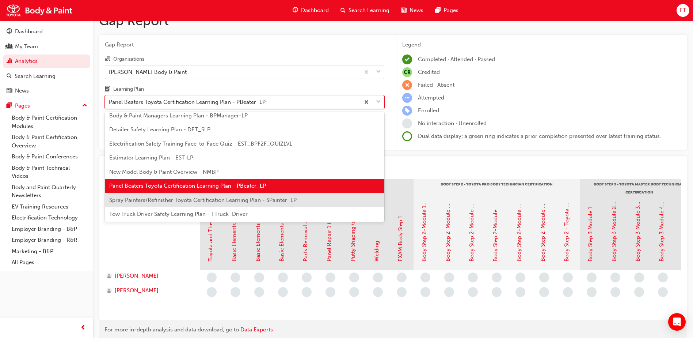
scroll to position [60, 0]
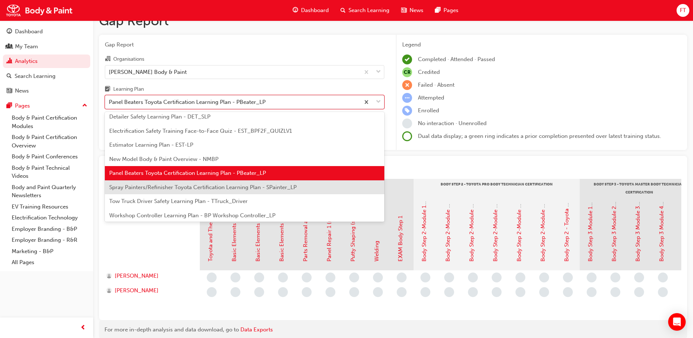
click at [167, 190] on div "Spray Painters/Refinisher Toyota Certification Learning Plan - SPainter_LP" at bounding box center [245, 187] width 280 height 14
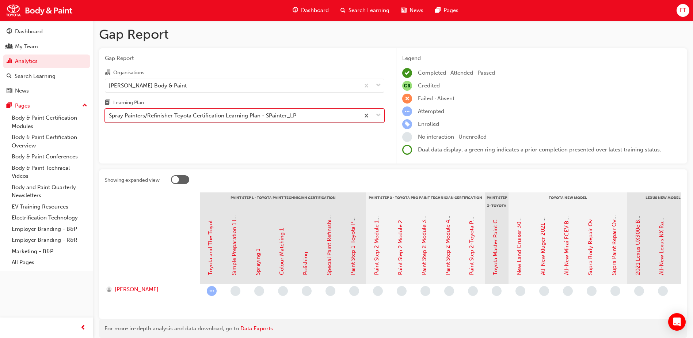
click at [314, 114] on div "Spray Painters/Refinisher Toyota Certification Learning Plan - SPainter_LP" at bounding box center [232, 115] width 255 height 13
click at [110, 114] on input "Learning Plan option Spray Painters/Refinisher Toyota Certification Learning Pl…" at bounding box center [109, 115] width 1 height 6
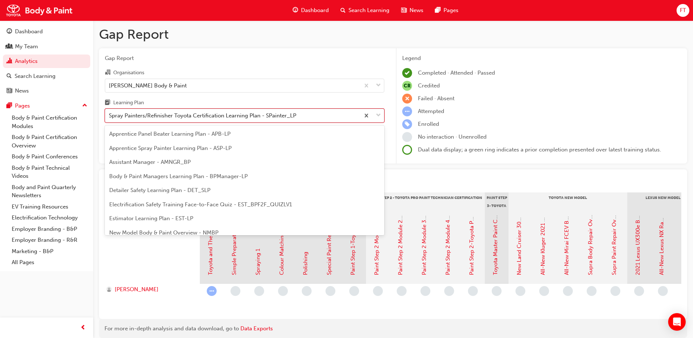
scroll to position [38, 0]
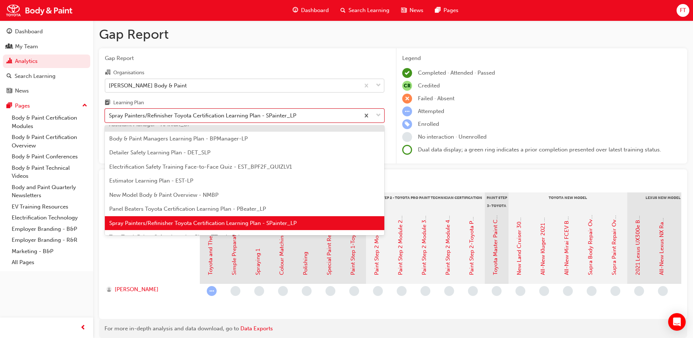
click at [238, 90] on div "[PERSON_NAME] Body & Paint" at bounding box center [232, 85] width 255 height 13
click at [110, 88] on input "Organisations [PERSON_NAME] Body & Paint" at bounding box center [109, 85] width 1 height 6
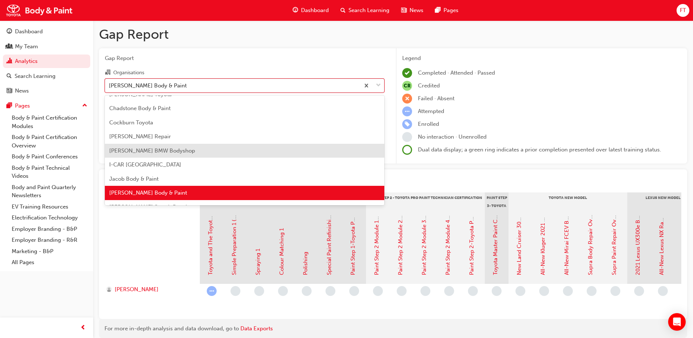
click at [163, 153] on span "[PERSON_NAME] BMW Bodyshop" at bounding box center [152, 150] width 86 height 7
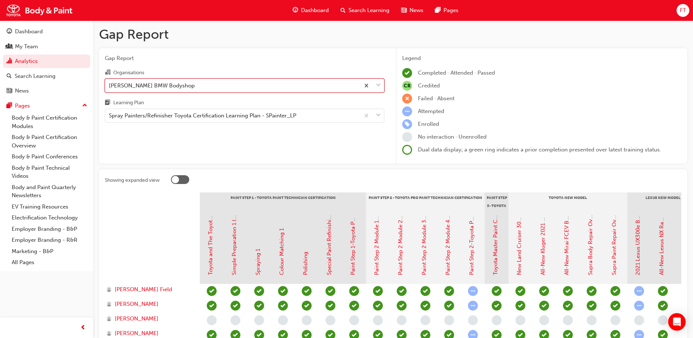
click at [291, 89] on div "[PERSON_NAME] BMW Bodyshop" at bounding box center [232, 85] width 255 height 13
click at [110, 88] on input "Organisations option [PERSON_NAME] BMW Bodyshop, selected. 0 results available.…" at bounding box center [109, 85] width 1 height 6
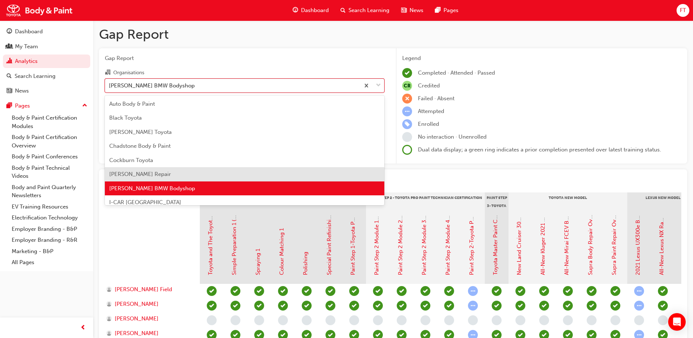
click at [135, 173] on span "[PERSON_NAME] Repair" at bounding box center [140, 174] width 62 height 7
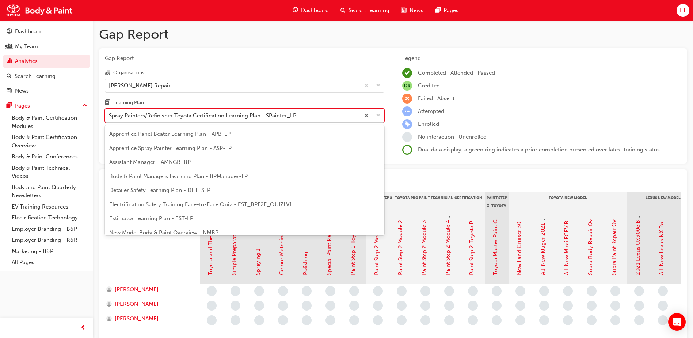
click at [241, 114] on div "Spray Painters/Refinisher Toyota Certification Learning Plan - SPainter_LP" at bounding box center [203, 115] width 188 height 8
click at [110, 114] on input "Learning Plan option Spray Painters/Refinisher Toyota Certification Learning Pl…" at bounding box center [109, 115] width 1 height 6
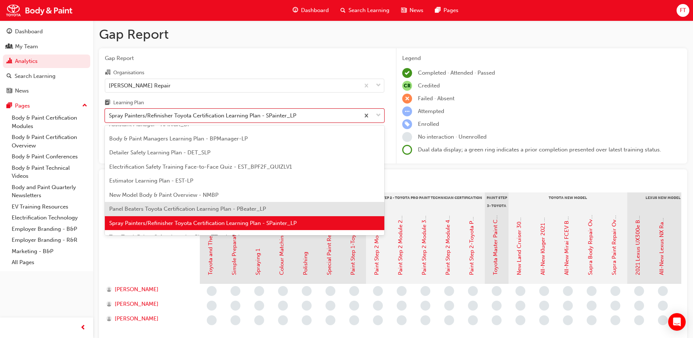
click at [143, 208] on span "Panel Beaters Toyota Certification Learning Plan - PBeater_LP" at bounding box center [187, 208] width 157 height 7
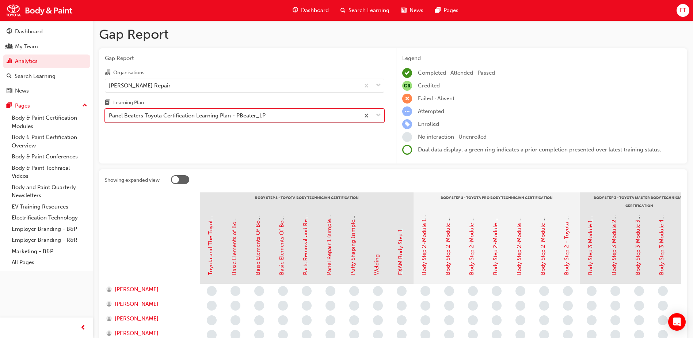
click at [219, 111] on div "Panel Beaters Toyota Certification Learning Plan - PBeater_LP" at bounding box center [187, 115] width 157 height 8
click at [110, 112] on input "Learning Plan option Panel Beaters Toyota Certification Learning Plan - PBeater…" at bounding box center [109, 115] width 1 height 6
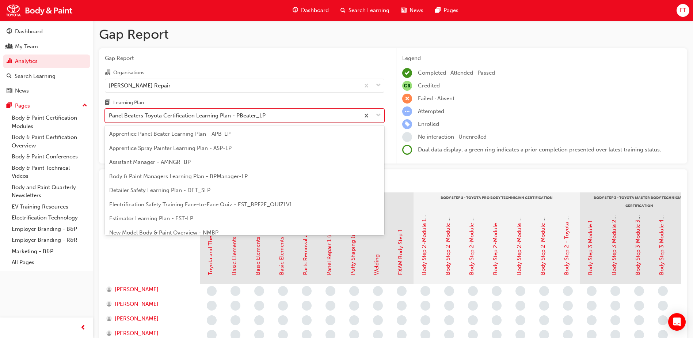
scroll to position [23, 0]
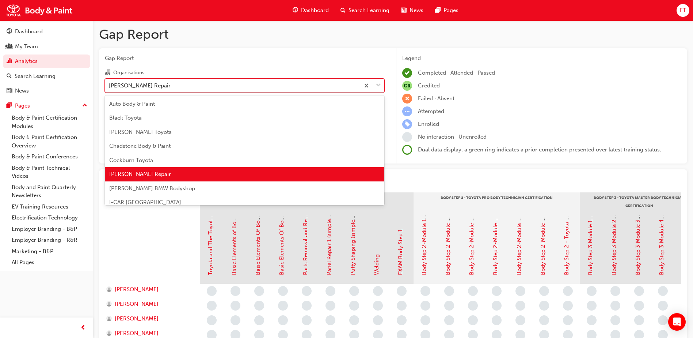
click at [170, 84] on div "[PERSON_NAME] Repair" at bounding box center [232, 85] width 255 height 13
click at [110, 84] on input "Organisations option [PERSON_NAME] Repair, selected. option [PERSON_NAME] Repai…" at bounding box center [109, 85] width 1 height 6
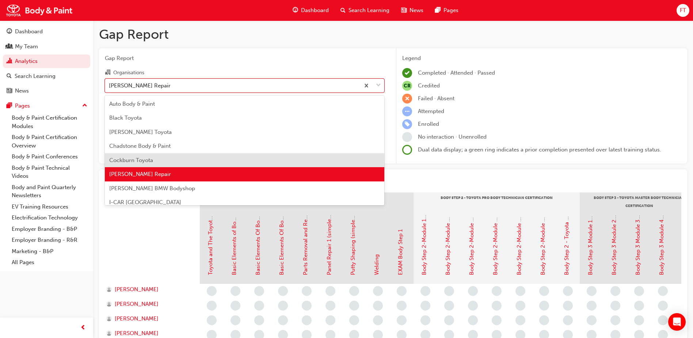
click at [137, 157] on span "Cockburn Toyota" at bounding box center [131, 160] width 44 height 7
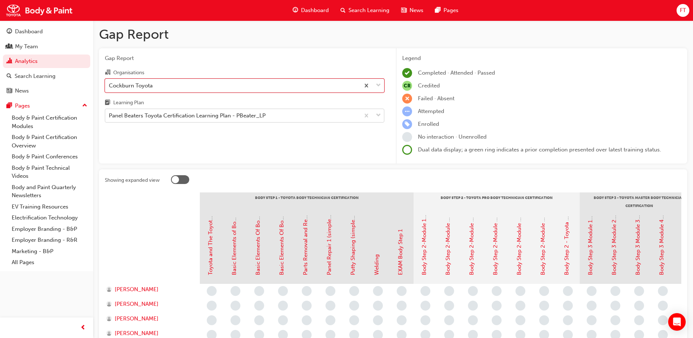
click at [231, 117] on div "Panel Beaters Toyota Certification Learning Plan - PBeater_LP" at bounding box center [187, 115] width 157 height 8
click at [110, 117] on input "Learning Plan Panel Beaters Toyota Certification Learning Plan - PBeater_LP" at bounding box center [109, 115] width 1 height 6
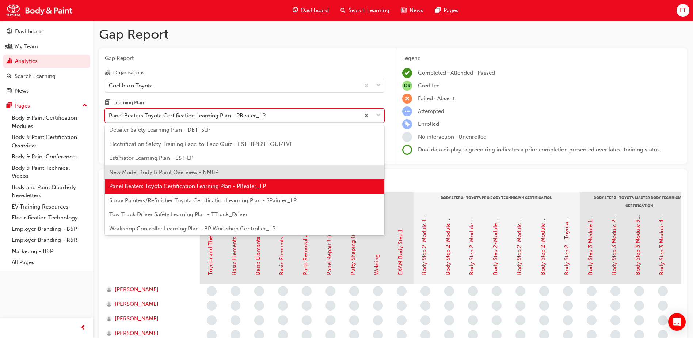
scroll to position [62, 0]
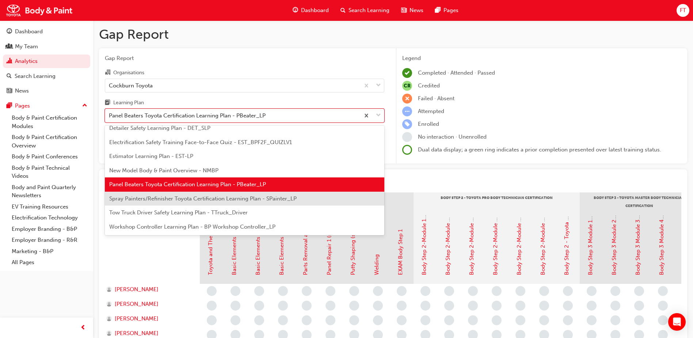
click at [144, 200] on span "Spray Painters/Refinisher Toyota Certification Learning Plan - SPainter_LP" at bounding box center [203, 198] width 188 height 7
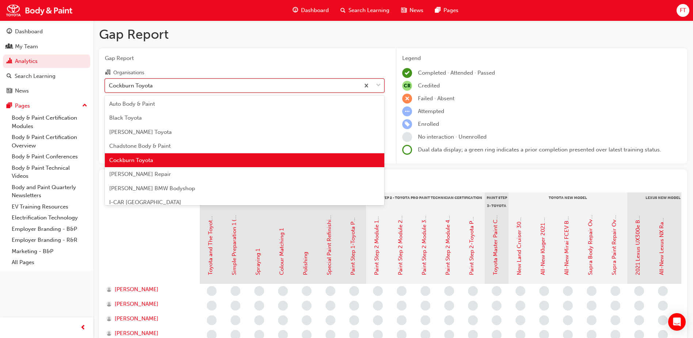
click at [160, 87] on div "Cockburn Toyota" at bounding box center [232, 85] width 255 height 13
click at [110, 87] on input "Organisations option Cockburn Toyota, selected. option Cockburn Toyota focused,…" at bounding box center [109, 85] width 1 height 6
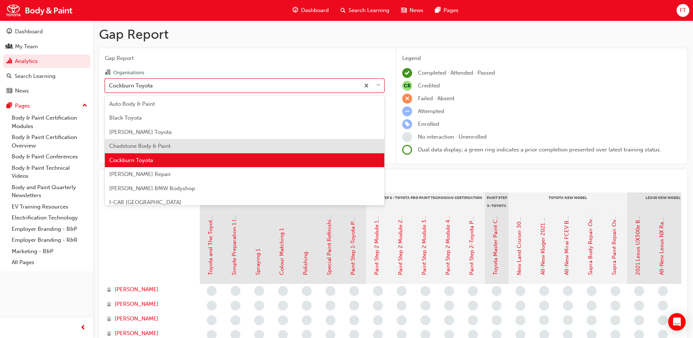
click at [148, 147] on span "Chadstone Body & Paint" at bounding box center [139, 146] width 61 height 7
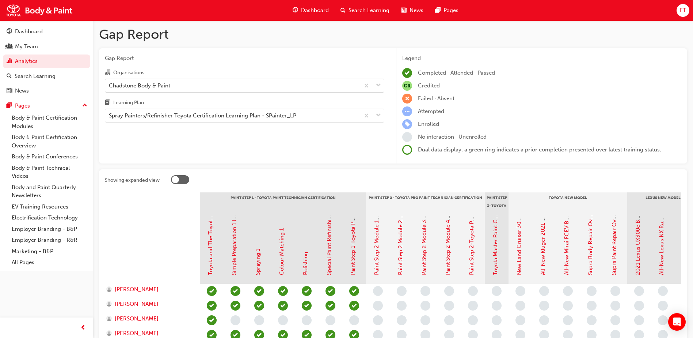
click at [167, 87] on div "Chadstone Body & Paint" at bounding box center [139, 85] width 61 height 8
click at [110, 87] on input "Organisations Chadstone Body & Paint" at bounding box center [109, 85] width 1 height 6
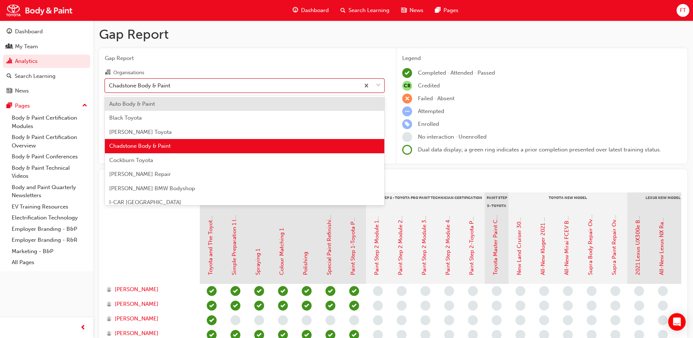
click at [147, 104] on span "Auto Body & Paint" at bounding box center [132, 104] width 46 height 7
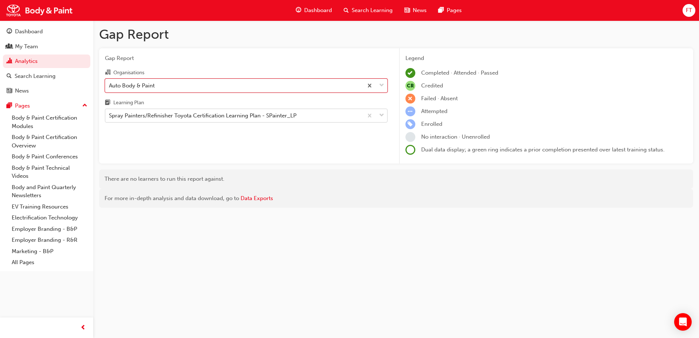
click at [167, 112] on div "Spray Painters/Refinisher Toyota Certification Learning Plan - SPainter_LP" at bounding box center [203, 115] width 188 height 8
click at [110, 112] on input "Learning Plan Spray Painters/Refinisher Toyota Certification Learning Plan - SP…" at bounding box center [109, 115] width 1 height 6
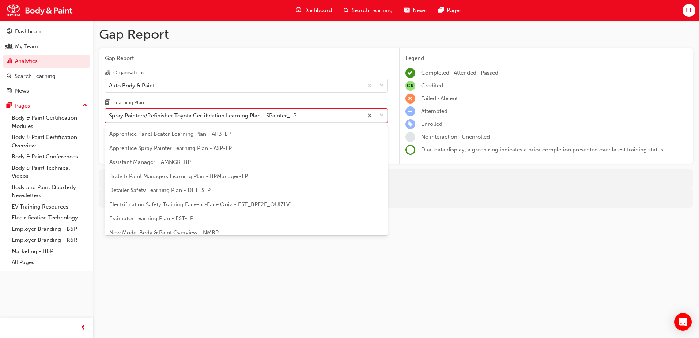
scroll to position [38, 0]
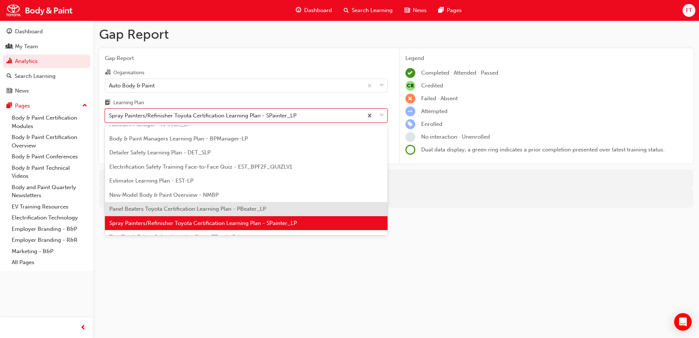
click at [127, 209] on span "Panel Beaters Toyota Certification Learning Plan - PBeater_LP" at bounding box center [187, 208] width 157 height 7
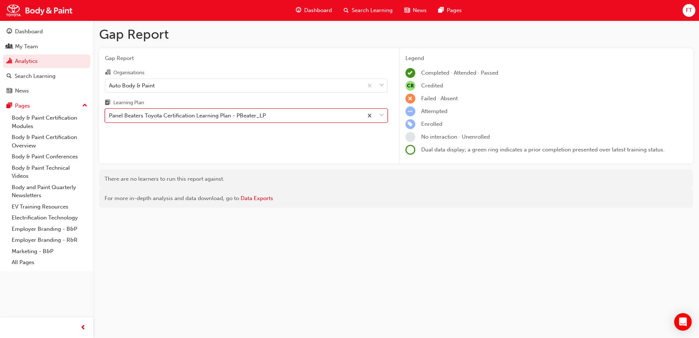
click at [232, 123] on div "Gap Report Organisations Auto Body & Paint Learning Plan option Panel Beaters T…" at bounding box center [246, 105] width 294 height 115
